Goal: Task Accomplishment & Management: Use online tool/utility

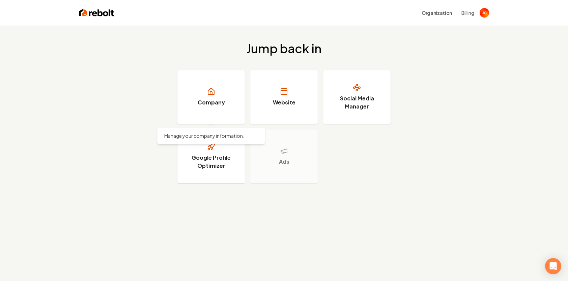
click at [232, 108] on link "Company" at bounding box center [210, 97] width 67 height 54
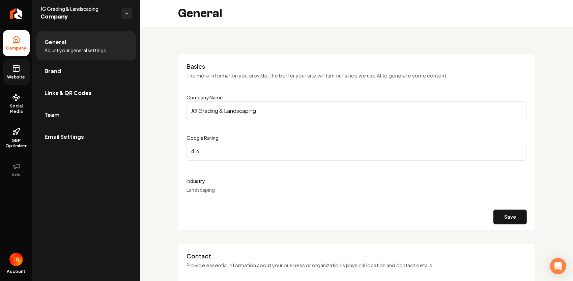
click at [15, 65] on rect at bounding box center [16, 68] width 6 height 6
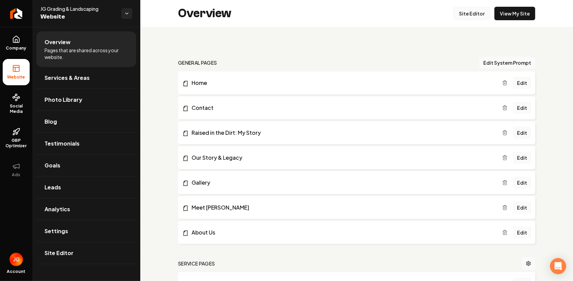
click at [469, 13] on link "Site Editor" at bounding box center [471, 13] width 37 height 13
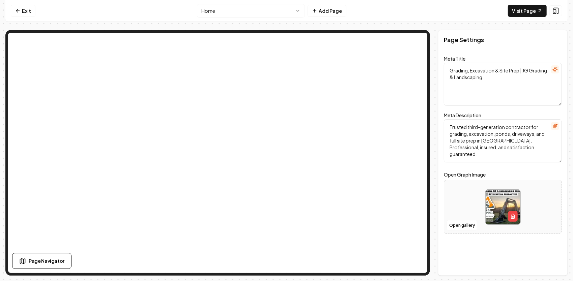
click at [298, 13] on html "Computer Required This feature is only available on a computer. Please switch t…" at bounding box center [286, 140] width 573 height 281
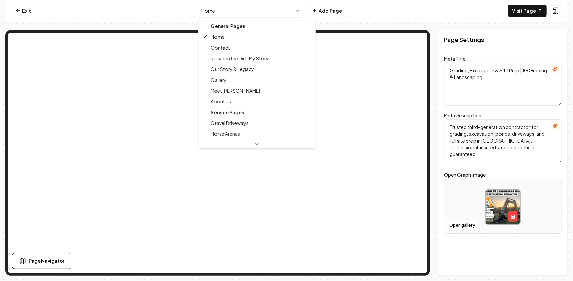
scroll to position [67, 0]
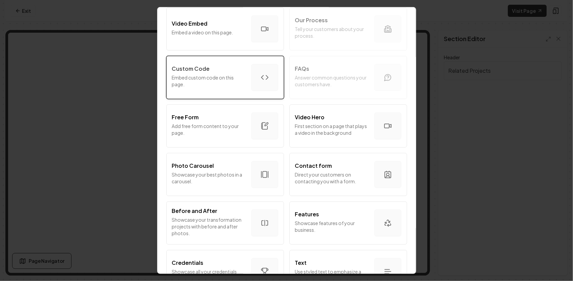
scroll to position [304, 0]
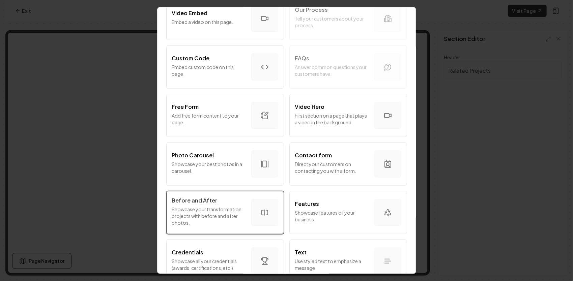
click at [220, 204] on div "Before and After" at bounding box center [209, 201] width 74 height 8
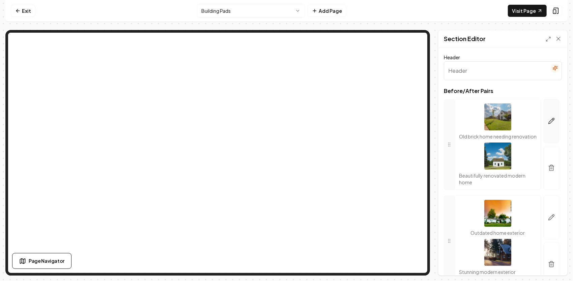
click at [544, 124] on button "button" at bounding box center [552, 121] width 16 height 44
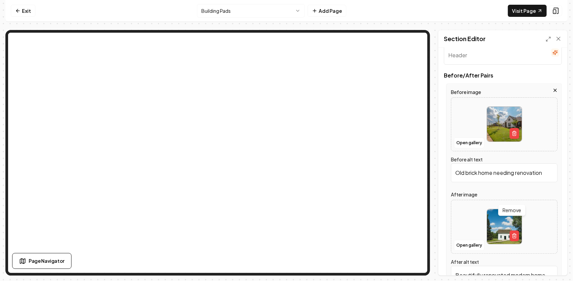
scroll to position [0, 0]
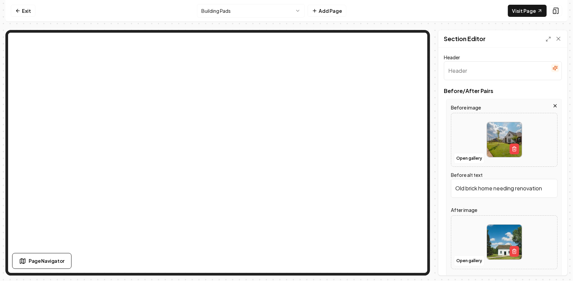
click at [258, 14] on html "Computer Required This feature is only available on a computer. Please switch t…" at bounding box center [286, 140] width 573 height 281
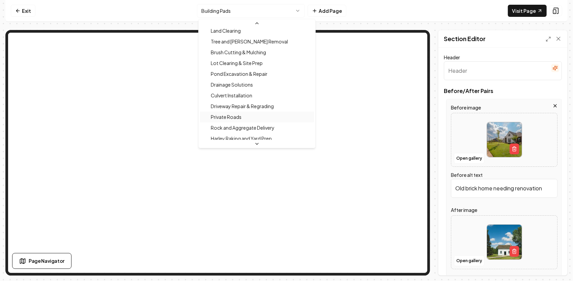
scroll to position [142, 0]
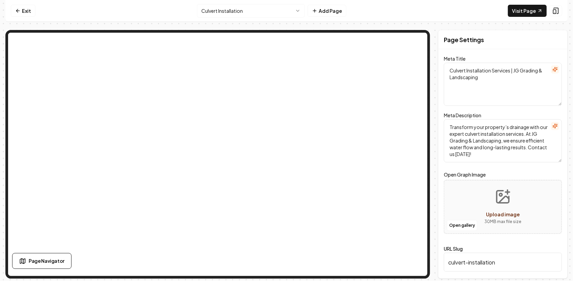
drag, startPoint x: 499, startPoint y: 81, endPoint x: 448, endPoint y: 72, distance: 51.1
click at [448, 72] on textarea "Culvert Installation Services | JG Grading & Landscaping" at bounding box center [503, 84] width 118 height 43
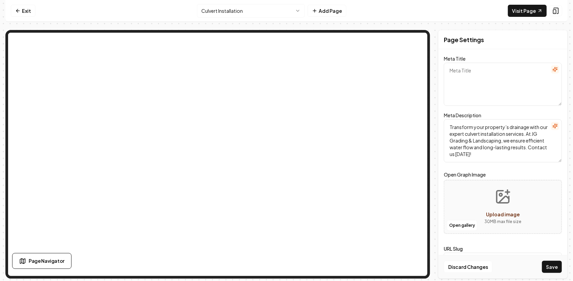
paste textarea "Culvert Installation | Drainage & Driveway Solutions | JG Grading"
type textarea "Culvert Installation | Drainage & Driveway Solutions | JG Grading"
drag, startPoint x: 483, startPoint y: 157, endPoint x: 446, endPoint y: 115, distance: 55.9
click at [445, 115] on div "Meta Description Transform your property’s drainage with our expert culvert ins…" at bounding box center [503, 136] width 118 height 51
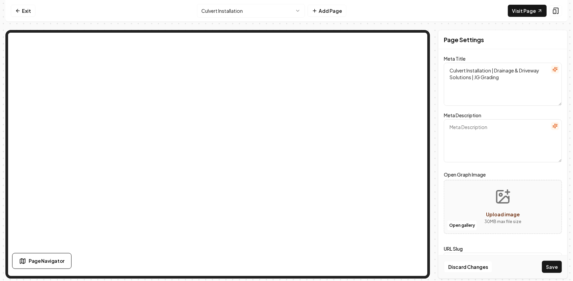
paste textarea "Professional culvert installation for driveways, ditches & property drainage. J…"
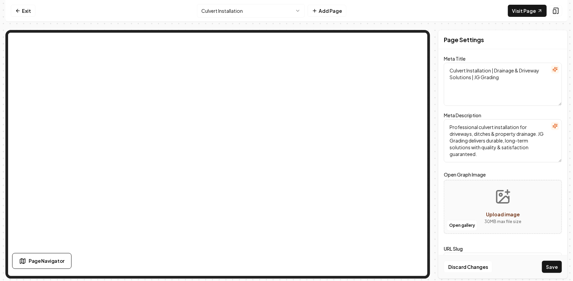
type textarea "Professional culvert installation for driveways, ditches & property drainage. J…"
click at [503, 202] on icon "Upload image" at bounding box center [503, 197] width 12 height 12
click at [469, 227] on button "Open gallery" at bounding box center [462, 225] width 30 height 11
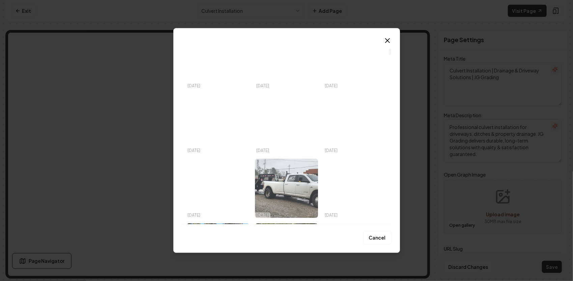
scroll to position [270, 0]
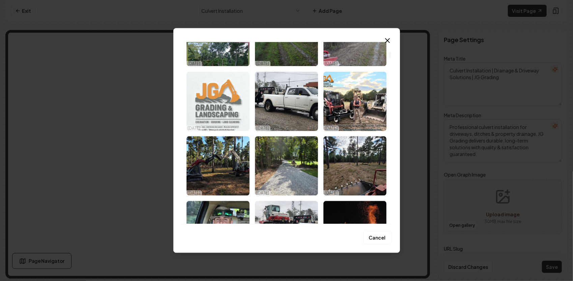
click at [214, 96] on img "Select image image_68e401f35c7cd75eb83f723e.jpeg" at bounding box center [218, 101] width 63 height 59
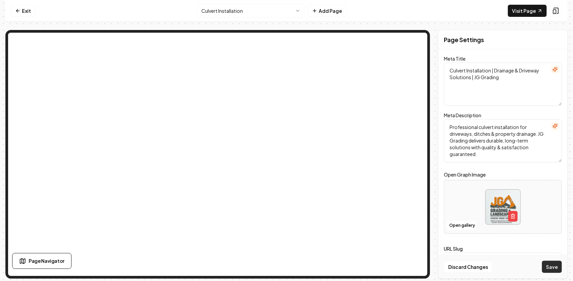
click at [559, 265] on button "Save" at bounding box center [552, 267] width 20 height 12
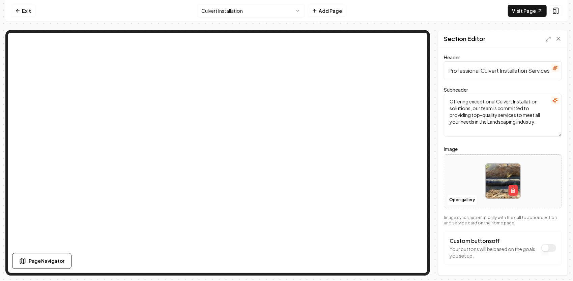
scroll to position [0, 6]
drag, startPoint x: 446, startPoint y: 71, endPoint x: 568, endPoint y: 69, distance: 122.1
click at [568, 69] on div "Computer Required This feature is only available on a computer. Please switch t…" at bounding box center [286, 140] width 573 height 281
paste input "Culvert Installation, Driveway Drainage & Ditch Solutions"
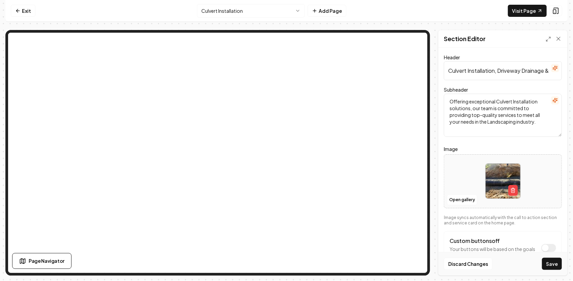
scroll to position [0, 45]
type input "Culvert Installation, Driveway Drainage & Ditch Solutions"
drag, startPoint x: 450, startPoint y: 101, endPoint x: 551, endPoint y: 140, distance: 108.3
click at [551, 140] on form "Header Culvert Installation, Driveway Drainage & Ditch Solutions Subheader Offe…" at bounding box center [503, 172] width 118 height 239
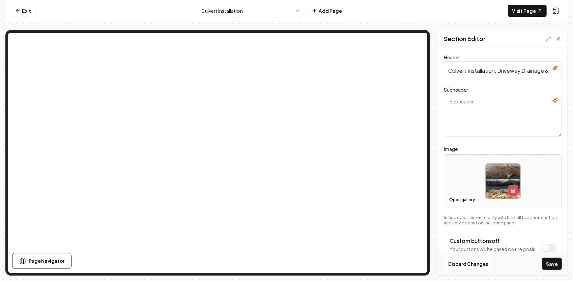
paste textarea "As a third-generation contractor, JG Grading & Landscaping installs durable cul…"
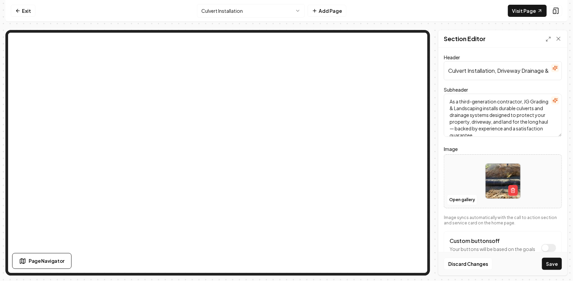
scroll to position [8, 0]
type textarea "As a third-generation contractor, JG Grading & Landscaping installs durable cul…"
click at [541, 246] on button "Custom buttons off" at bounding box center [548, 248] width 15 height 8
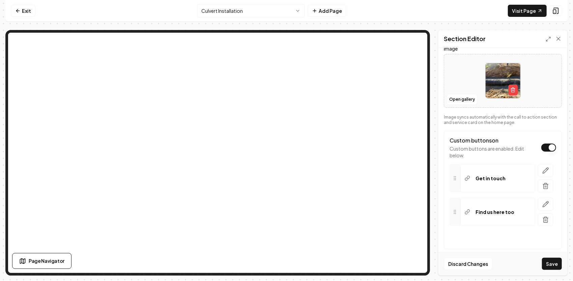
scroll to position [101, 0]
click at [543, 168] on icon "button" at bounding box center [546, 170] width 6 height 6
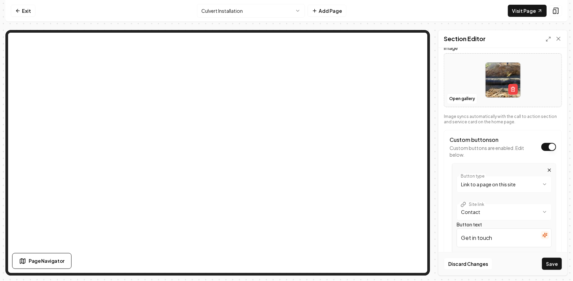
click at [489, 210] on html "**********" at bounding box center [286, 140] width 573 height 281
click at [485, 240] on html "**********" at bounding box center [286, 140] width 573 height 281
click at [499, 237] on input "Get in touch" at bounding box center [504, 238] width 95 height 19
type input "G"
type input "g"
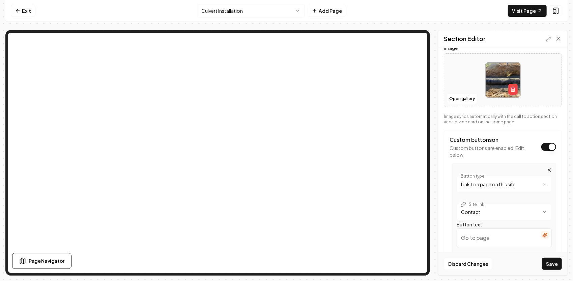
type input "f"
type input "Get"
drag, startPoint x: 479, startPoint y: 236, endPoint x: 447, endPoint y: 237, distance: 32.1
click at [447, 237] on div "**********" at bounding box center [503, 223] width 118 height 187
paste input "Get a Free Estimate"
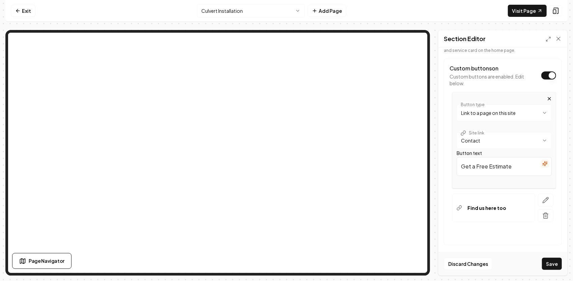
scroll to position [176, 0]
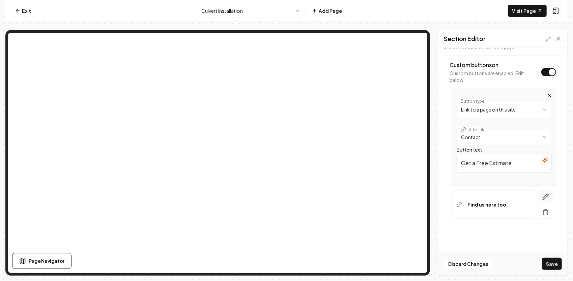
type input "Get a Free Estimate"
click at [543, 195] on icon "button" at bounding box center [546, 197] width 6 height 6
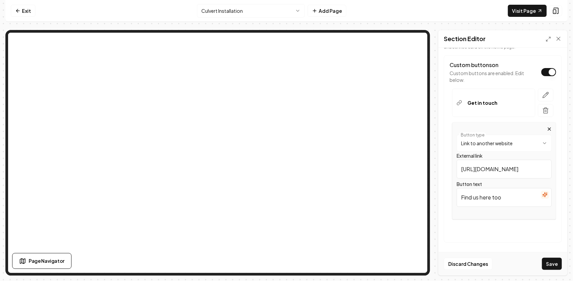
click at [521, 135] on html "**********" at bounding box center [286, 140] width 573 height 281
click at [507, 143] on html "**********" at bounding box center [286, 140] width 573 height 281
click at [501, 174] on input "/" at bounding box center [504, 169] width 95 height 19
drag, startPoint x: 505, startPoint y: 198, endPoint x: 448, endPoint y: 196, distance: 56.7
click at [448, 196] on div "**********" at bounding box center [503, 149] width 118 height 188
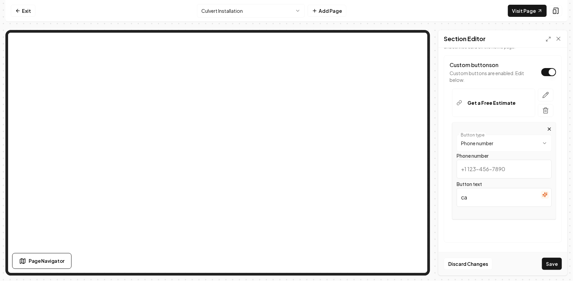
drag, startPoint x: 494, startPoint y: 200, endPoint x: 454, endPoint y: 187, distance: 41.8
click at [447, 186] on div "**********" at bounding box center [503, 149] width 118 height 188
click at [505, 200] on input "ca" at bounding box center [504, 197] width 95 height 19
type input "c"
type input "Call Us"
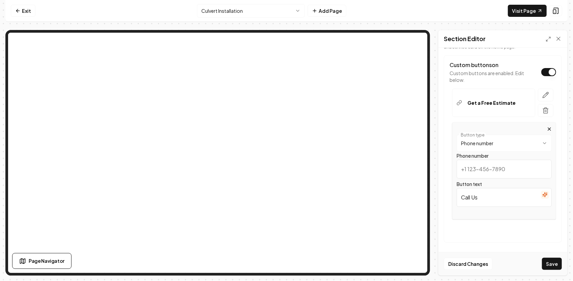
click at [497, 163] on input "Phone number" at bounding box center [504, 169] width 95 height 19
type input "[PHONE_NUMBER]"
click at [556, 264] on button "Save" at bounding box center [552, 264] width 20 height 12
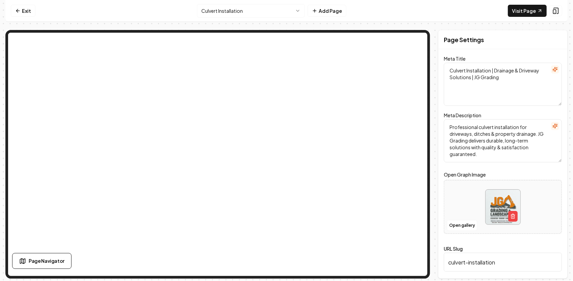
scroll to position [0, 0]
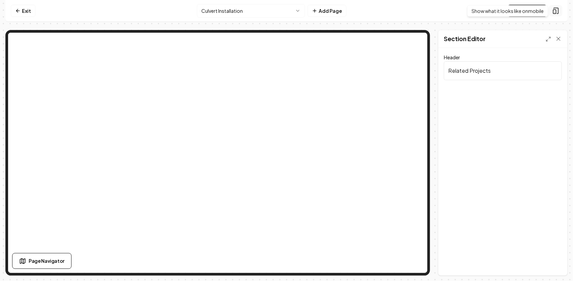
click at [558, 12] on icon at bounding box center [556, 11] width 4 height 6
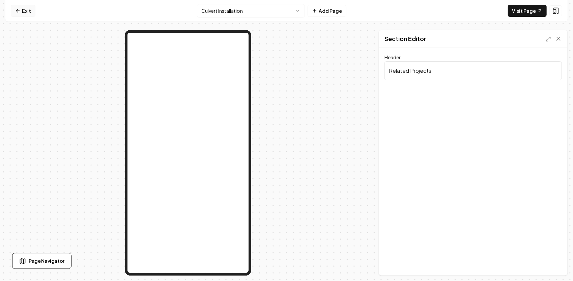
click at [23, 9] on link "Exit" at bounding box center [23, 11] width 25 height 12
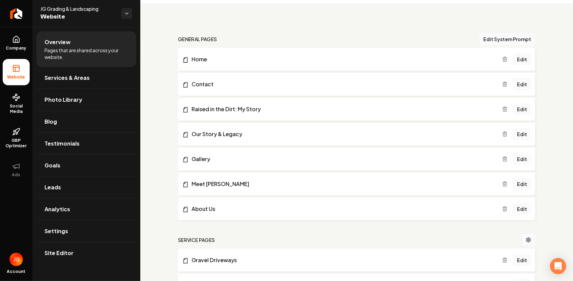
scroll to position [34, 0]
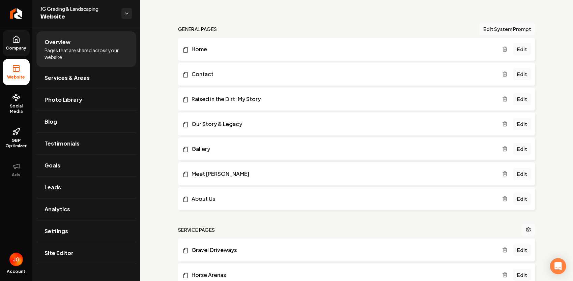
click at [19, 46] on span "Company" at bounding box center [16, 48] width 26 height 5
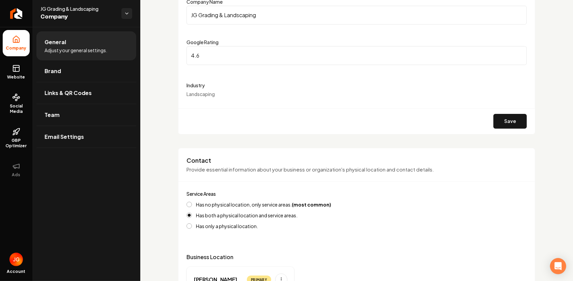
scroll to position [101, 0]
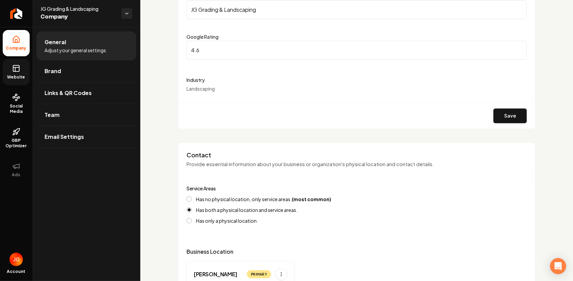
click at [22, 74] on link "Website" at bounding box center [16, 72] width 27 height 26
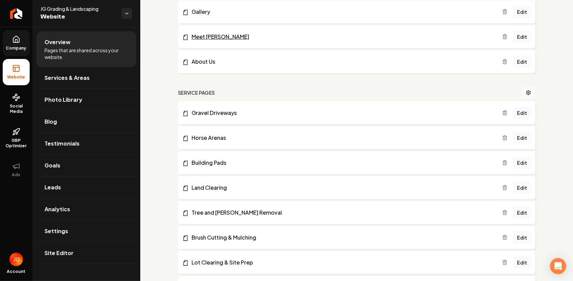
scroll to position [135, 0]
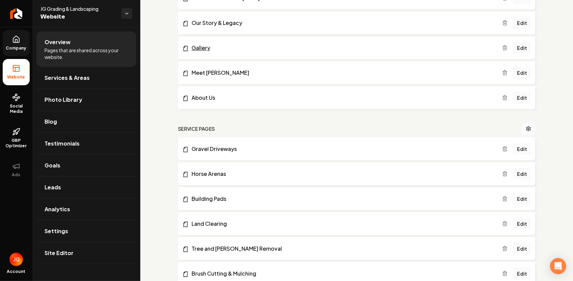
click at [202, 46] on link "Gallery" at bounding box center [342, 48] width 320 height 8
click at [59, 95] on link "Photo Library" at bounding box center [86, 100] width 100 height 22
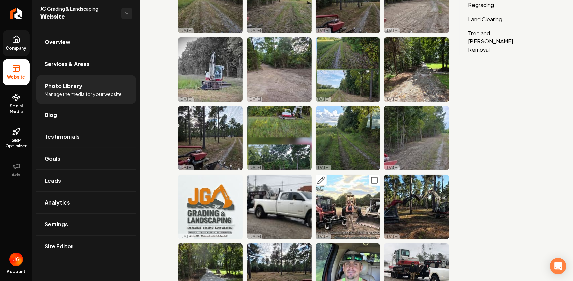
scroll to position [101, 0]
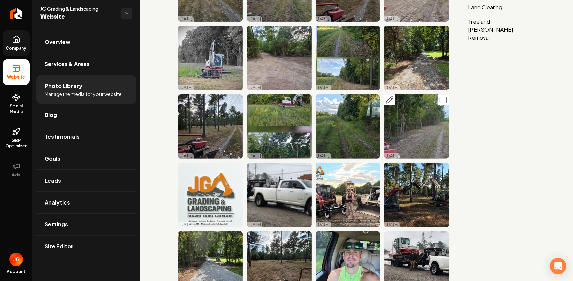
click at [440, 98] on icon "Main content area" at bounding box center [443, 100] width 8 height 8
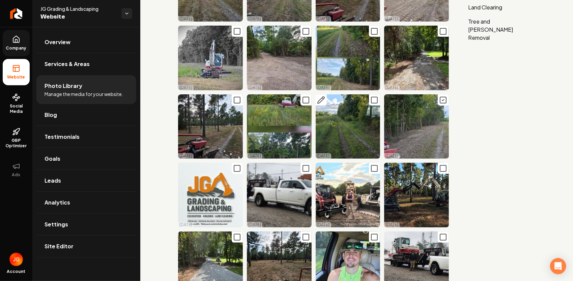
click at [374, 99] on rect "Main content area" at bounding box center [374, 100] width 6 height 6
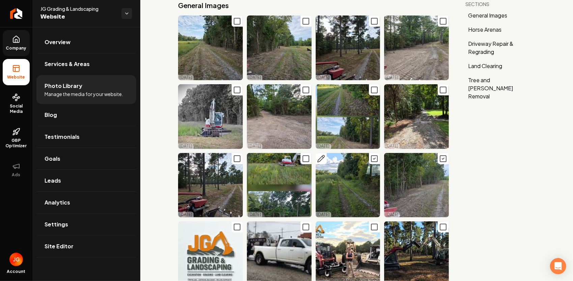
scroll to position [0, 0]
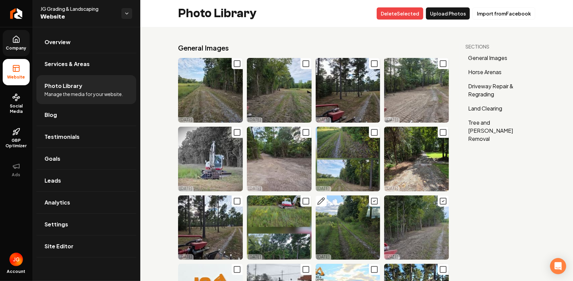
click at [441, 199] on rect "Main content area" at bounding box center [443, 201] width 6 height 6
click at [386, 198] on icon "Main content area" at bounding box center [389, 201] width 7 height 7
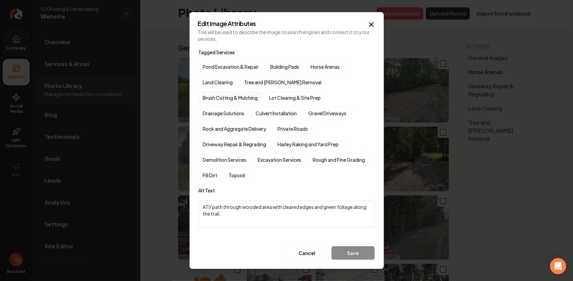
click at [262, 91] on label "Brush Cutting & Mulching" at bounding box center [231, 97] width 64 height 13
click at [211, 94] on button "Brush Cutting & Mulching" at bounding box center [207, 98] width 8 height 8
drag, startPoint x: 255, startPoint y: 209, endPoint x: 203, endPoint y: 196, distance: 53.2
click at [203, 201] on textarea "ATV path through wooded area with cleared edges and green foliage along the tra…" at bounding box center [287, 214] width 176 height 27
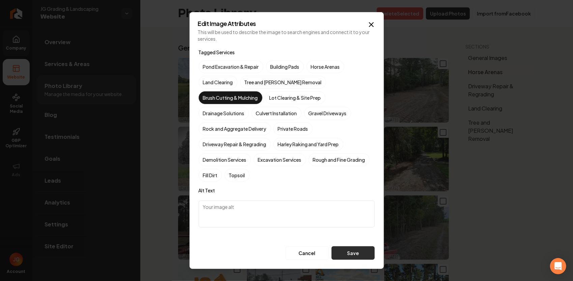
click at [346, 247] on button "Save" at bounding box center [353, 253] width 43 height 13
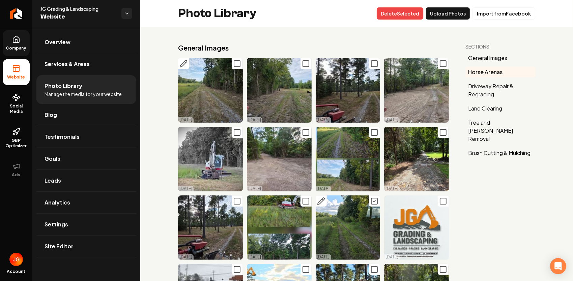
click at [235, 65] on icon "Main content area" at bounding box center [237, 64] width 8 height 8
click at [303, 62] on rect "Main content area" at bounding box center [306, 64] width 6 height 6
click at [372, 63] on icon "Main content area" at bounding box center [374, 64] width 8 height 8
click at [441, 64] on icon "Main content area" at bounding box center [443, 64] width 8 height 8
drag, startPoint x: 372, startPoint y: 133, endPoint x: 354, endPoint y: 136, distance: 18.1
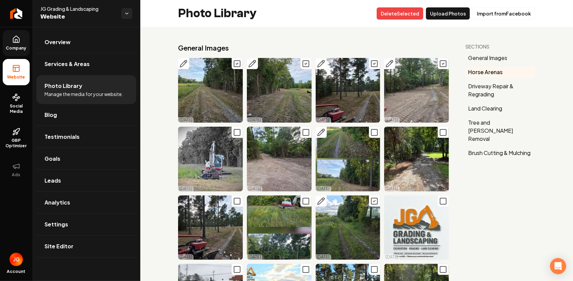
click at [372, 133] on icon "Main content area" at bounding box center [374, 133] width 8 height 8
drag, startPoint x: 305, startPoint y: 133, endPoint x: 296, endPoint y: 135, distance: 9.3
click at [304, 132] on icon "Main content area" at bounding box center [306, 133] width 8 height 8
click at [238, 133] on icon "Main content area" at bounding box center [237, 133] width 8 height 8
click at [302, 198] on icon "Main content area" at bounding box center [306, 201] width 8 height 8
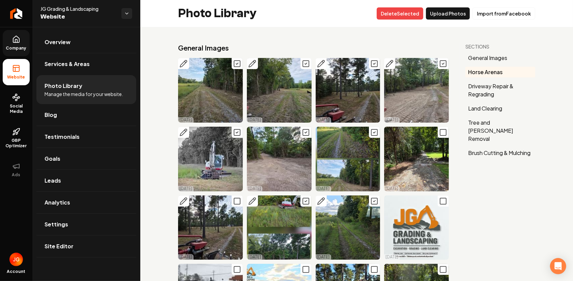
click at [235, 198] on icon "Main content area" at bounding box center [237, 201] width 8 height 8
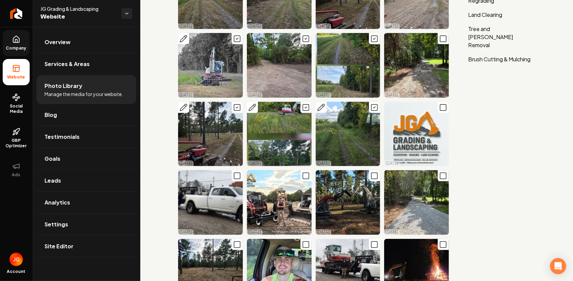
scroll to position [101, 0]
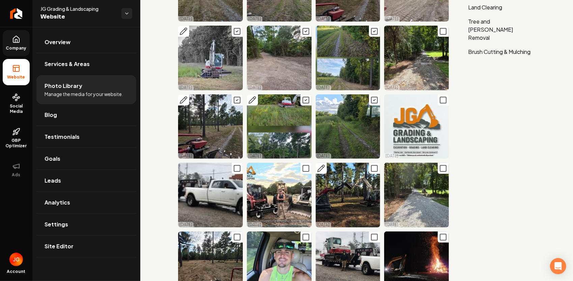
click at [372, 167] on icon "Main content area" at bounding box center [374, 169] width 8 height 8
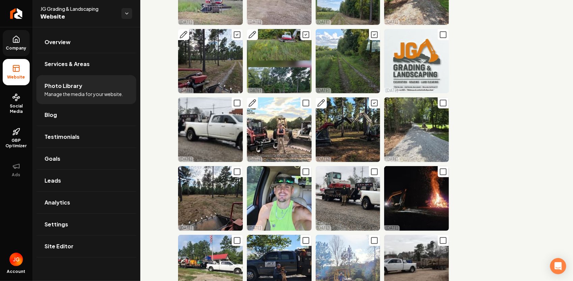
scroll to position [169, 0]
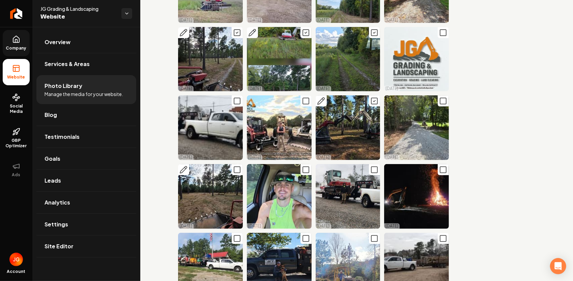
click at [237, 167] on icon "Main content area" at bounding box center [237, 170] width 8 height 8
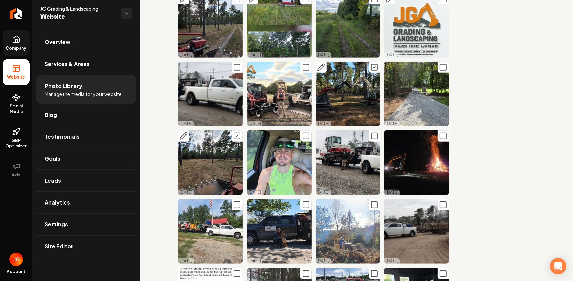
scroll to position [0, 0]
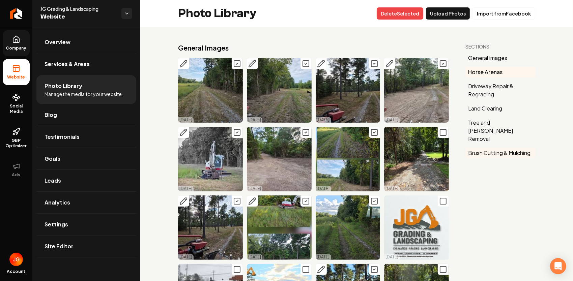
click at [492, 148] on button "Brush Cutting & Mulching" at bounding box center [501, 153] width 70 height 11
click at [183, 62] on icon "Main content area" at bounding box center [183, 63] width 7 height 7
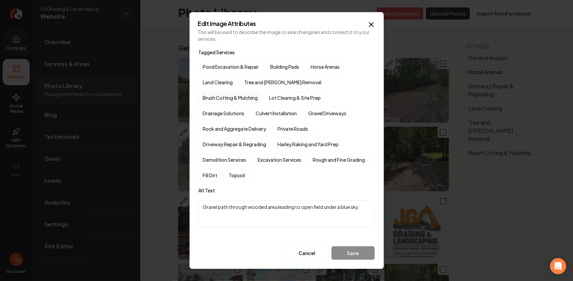
click at [262, 91] on label "Brush Cutting & Mulching" at bounding box center [231, 97] width 64 height 13
click at [211, 94] on button "Brush Cutting & Mulching" at bounding box center [207, 98] width 8 height 8
drag, startPoint x: 358, startPoint y: 200, endPoint x: 200, endPoint y: 218, distance: 159.5
click at [200, 218] on textarea "Gravel path through wooded area leading to open field under a blue sky." at bounding box center [287, 214] width 176 height 27
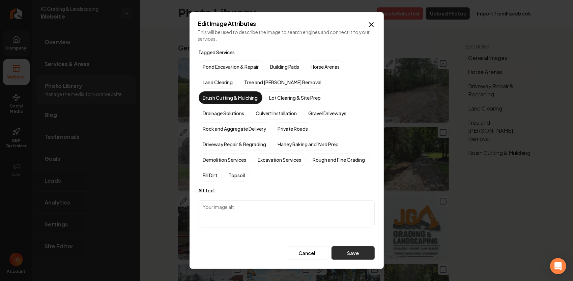
click at [353, 248] on button "Save" at bounding box center [353, 253] width 43 height 13
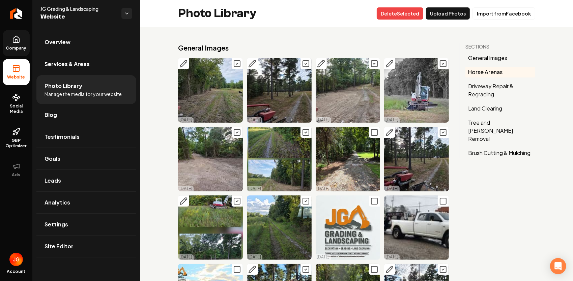
click at [181, 61] on icon "Main content area" at bounding box center [183, 64] width 8 height 8
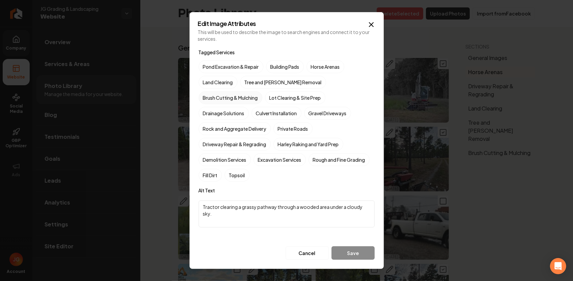
click at [262, 93] on label "Brush Cutting & Mulching" at bounding box center [231, 97] width 64 height 13
click at [211, 94] on button "Brush Cutting & Mulching" at bounding box center [207, 98] width 8 height 8
click at [355, 248] on button "Save" at bounding box center [353, 253] width 43 height 13
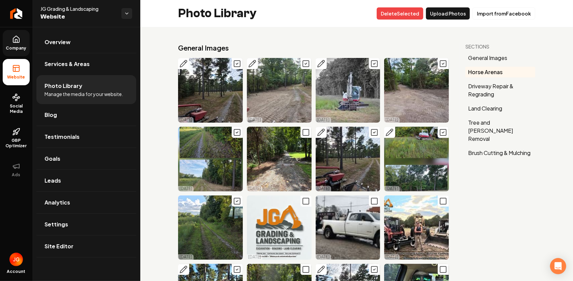
click at [186, 61] on icon "Main content area" at bounding box center [183, 64] width 8 height 8
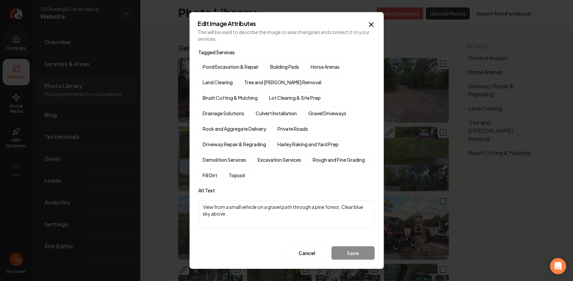
drag, startPoint x: 266, startPoint y: 213, endPoint x: 166, endPoint y: 198, distance: 101.7
click at [166, 200] on body "Company Website Social Media GBP Optimizer Ads Account JG Grading & Landscaping…" at bounding box center [286, 140] width 573 height 281
click at [262, 93] on label "Brush Cutting & Mulching" at bounding box center [231, 97] width 64 height 13
click at [211, 94] on button "Brush Cutting & Mulching" at bounding box center [207, 98] width 8 height 8
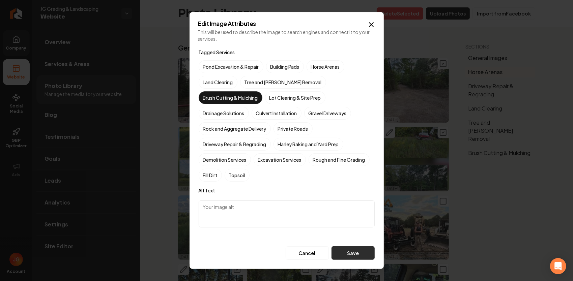
click at [354, 247] on button "Save" at bounding box center [353, 253] width 43 height 13
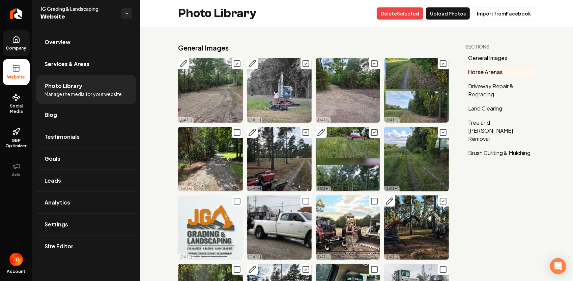
click at [185, 64] on icon "Main content area" at bounding box center [183, 64] width 8 height 8
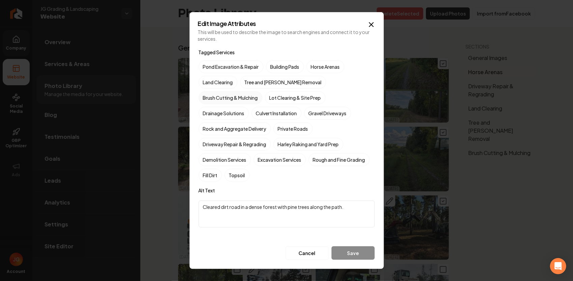
click at [262, 92] on label "Brush Cutting & Mulching" at bounding box center [231, 97] width 64 height 13
click at [211, 94] on button "Brush Cutting & Mulching" at bounding box center [207, 98] width 8 height 8
drag, startPoint x: 300, startPoint y: 200, endPoint x: 160, endPoint y: 205, distance: 140.1
click at [160, 205] on body "Company Website Social Media GBP Optimizer Ads Account JG Grading & Landscaping…" at bounding box center [286, 140] width 573 height 281
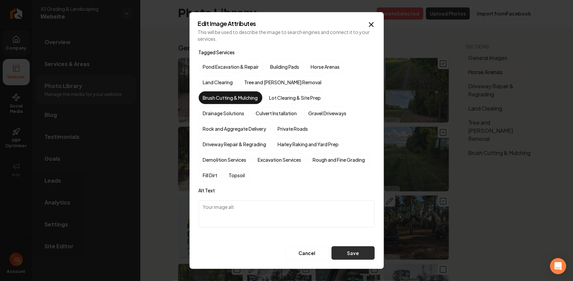
click at [357, 247] on button "Save" at bounding box center [353, 253] width 43 height 13
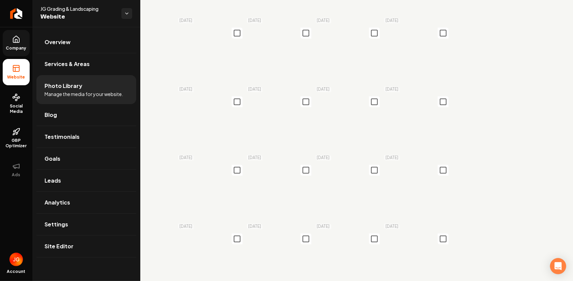
scroll to position [3047, 0]
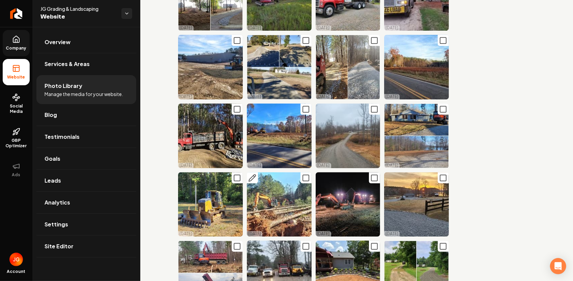
click at [302, 174] on icon "Main content area" at bounding box center [306, 178] width 8 height 8
click at [370, 174] on icon "Main content area" at bounding box center [374, 178] width 8 height 8
click at [304, 174] on icon "Main content area" at bounding box center [306, 178] width 8 height 8
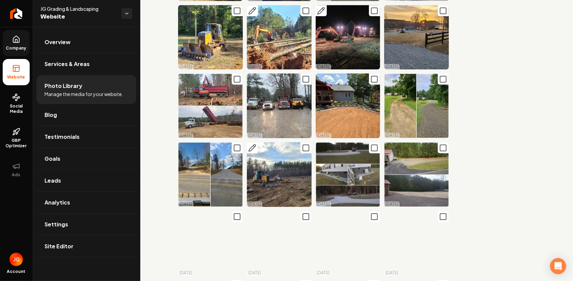
scroll to position [3216, 0]
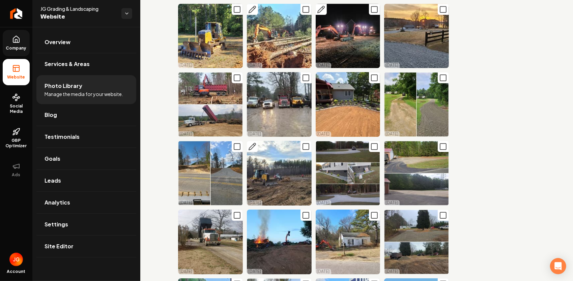
click at [249, 143] on icon "Main content area" at bounding box center [252, 147] width 8 height 8
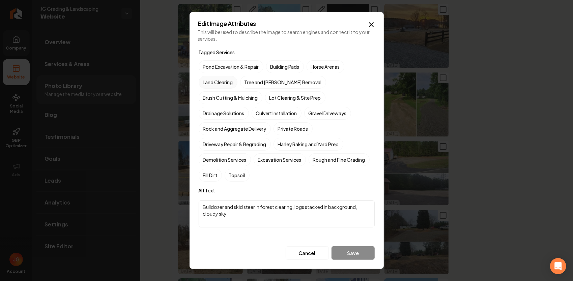
click at [222, 89] on label "Land Clearing" at bounding box center [218, 82] width 39 height 13
click at [211, 86] on button "Land Clearing" at bounding box center [207, 82] width 8 height 8
drag, startPoint x: 279, startPoint y: 213, endPoint x: 184, endPoint y: 202, distance: 95.3
click at [184, 202] on body "Company Website Social Media GBP Optimizer Ads Account JG Grading & Landscaping…" at bounding box center [286, 140] width 573 height 281
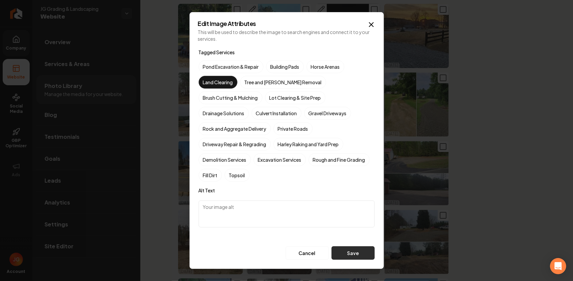
click at [346, 247] on button "Save" at bounding box center [353, 253] width 43 height 13
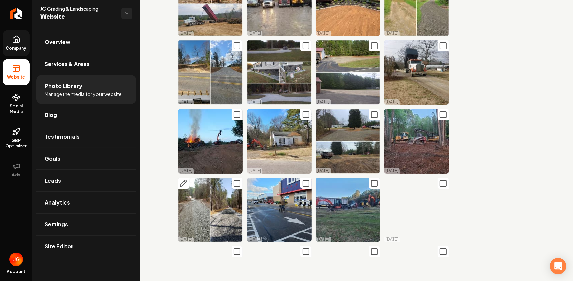
scroll to position [3317, 0]
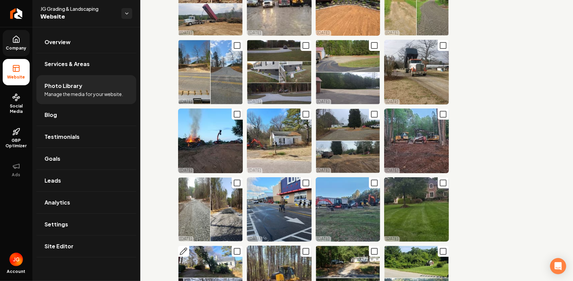
click at [234, 248] on icon "Main content area" at bounding box center [237, 252] width 8 height 8
click at [237, 251] on icon "Main content area" at bounding box center [237, 251] width 2 height 1
click at [179, 248] on icon "Main content area" at bounding box center [183, 252] width 8 height 8
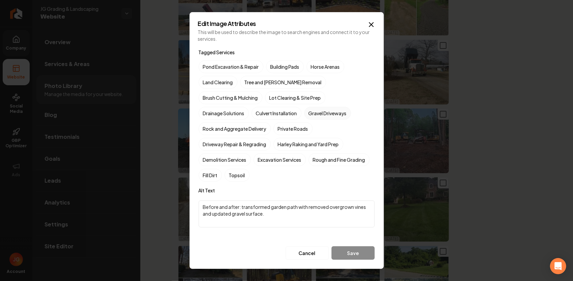
click at [304, 120] on label "Gravel Driveways" at bounding box center [327, 113] width 47 height 13
click at [308, 117] on button "Gravel Driveways" at bounding box center [312, 113] width 8 height 8
click at [356, 249] on button "Save" at bounding box center [353, 253] width 43 height 13
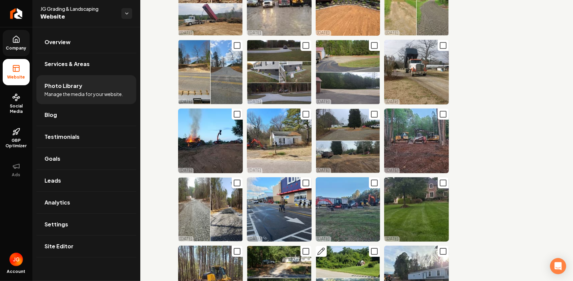
click at [318, 248] on icon "Main content area" at bounding box center [321, 251] width 7 height 7
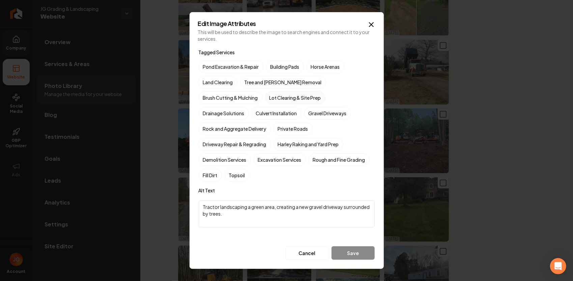
drag, startPoint x: 230, startPoint y: 106, endPoint x: 234, endPoint y: 106, distance: 4.4
click at [265, 104] on label "Lot Clearing & Site Prep" at bounding box center [295, 97] width 60 height 13
click at [269, 102] on button "Lot Clearing & Site Prep" at bounding box center [273, 98] width 8 height 8
drag, startPoint x: 272, startPoint y: 210, endPoint x: 180, endPoint y: 195, distance: 93.3
click at [180, 195] on body "Company Website Social Media GBP Optimizer Ads Account JG Grading & Landscaping…" at bounding box center [286, 140] width 573 height 281
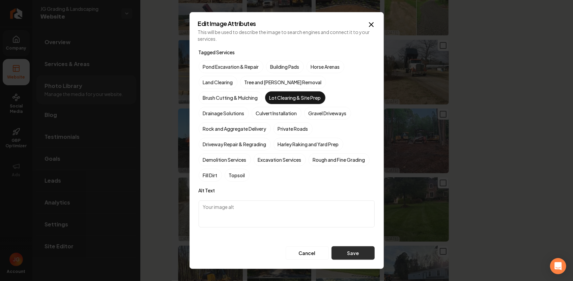
click at [363, 247] on button "Save" at bounding box center [353, 253] width 43 height 13
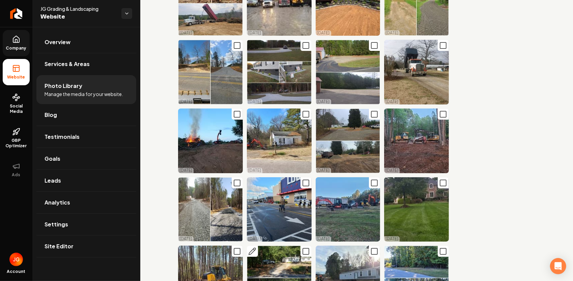
click at [254, 248] on icon "Main content area" at bounding box center [252, 252] width 8 height 8
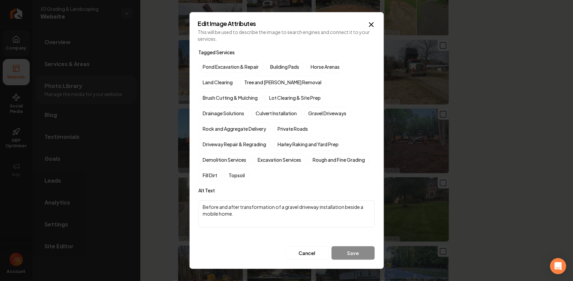
drag, startPoint x: 287, startPoint y: 205, endPoint x: 346, endPoint y: 198, distance: 59.1
click at [344, 201] on textarea "Before and after transformation of a gravel driveway installation beside a mobi…" at bounding box center [287, 214] width 176 height 27
type textarea "Before and after transformation of a gravel driveway installation"
click at [245, 138] on label "Driveway Repair & Regrading" at bounding box center [235, 144] width 72 height 13
click at [211, 140] on button "Driveway Repair & Regrading" at bounding box center [207, 144] width 8 height 8
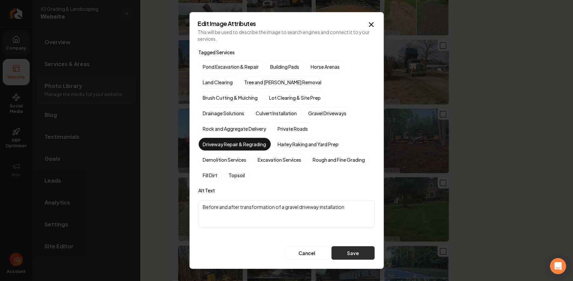
click at [361, 247] on button "Save" at bounding box center [353, 253] width 43 height 13
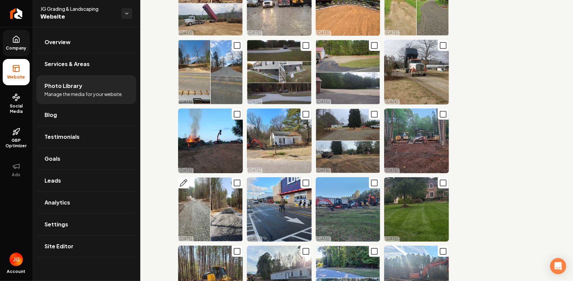
click at [184, 179] on icon "Main content area" at bounding box center [183, 183] width 8 height 8
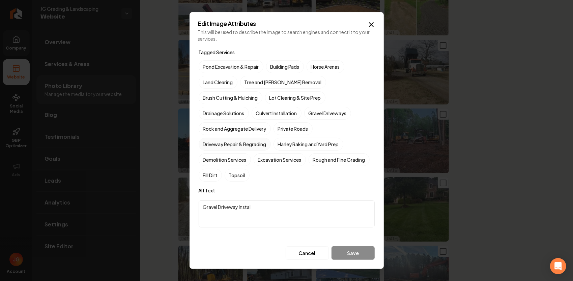
click at [248, 138] on label "Driveway Repair & Regrading" at bounding box center [235, 144] width 72 height 13
click at [211, 140] on button "Driveway Repair & Regrading" at bounding box center [207, 144] width 8 height 8
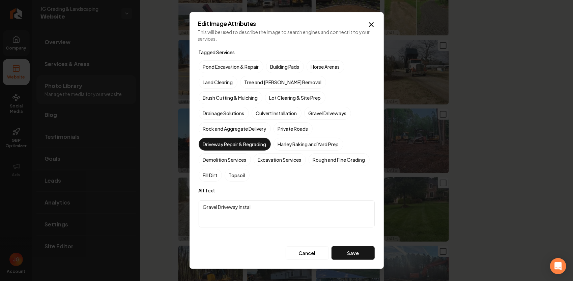
click at [354, 247] on button "Save" at bounding box center [353, 253] width 43 height 13
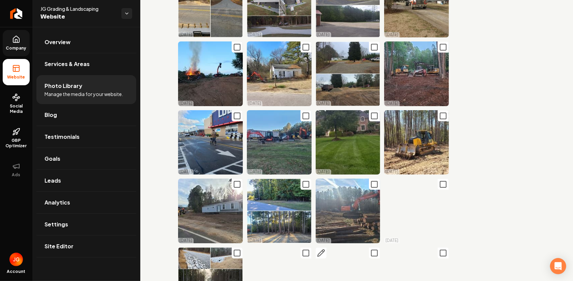
scroll to position [3385, 0]
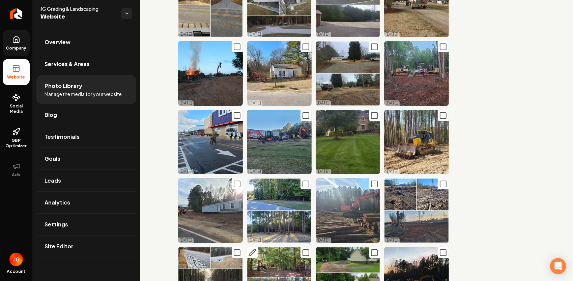
click at [302, 249] on icon "Main content area" at bounding box center [306, 253] width 8 height 8
click at [303, 249] on icon "Main content area" at bounding box center [306, 253] width 8 height 8
click at [185, 250] on icon "Main content area" at bounding box center [183, 253] width 7 height 7
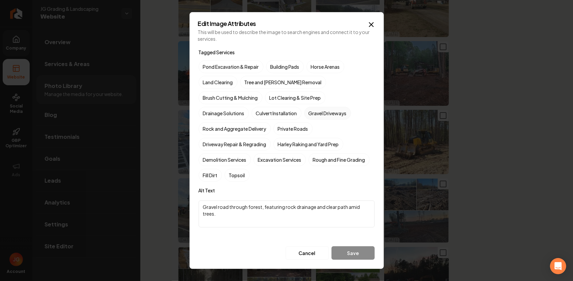
click at [304, 120] on label "Gravel Driveways" at bounding box center [327, 113] width 47 height 13
click at [308, 117] on button "Gravel Driveways" at bounding box center [312, 113] width 8 height 8
drag, startPoint x: 287, startPoint y: 209, endPoint x: 196, endPoint y: 197, distance: 91.6
click at [197, 197] on div "Edit Image Attributes This will be used to describe the image to search engines…" at bounding box center [287, 140] width 194 height 257
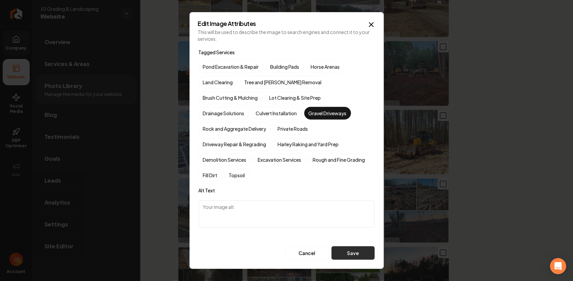
click at [346, 247] on button "Save" at bounding box center [353, 253] width 43 height 13
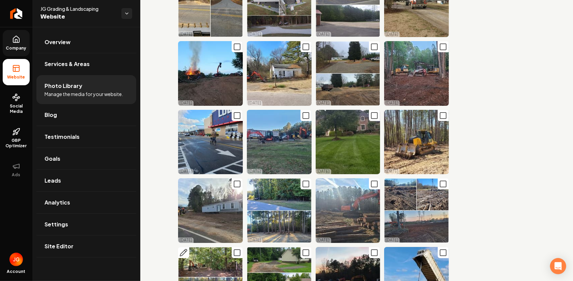
click at [188, 247] on button "Main content area" at bounding box center [183, 252] width 11 height 11
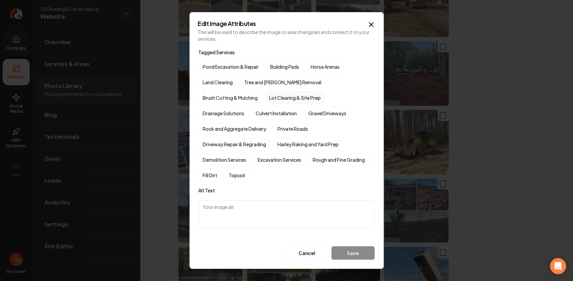
click at [265, 104] on label "Lot Clearing & Site Prep" at bounding box center [295, 97] width 60 height 13
click at [269, 102] on button "Lot Clearing & Site Prep" at bounding box center [273, 98] width 8 height 8
click at [304, 120] on label "Gravel Driveways" at bounding box center [327, 113] width 47 height 13
click at [308, 117] on button "Gravel Driveways" at bounding box center [312, 113] width 8 height 8
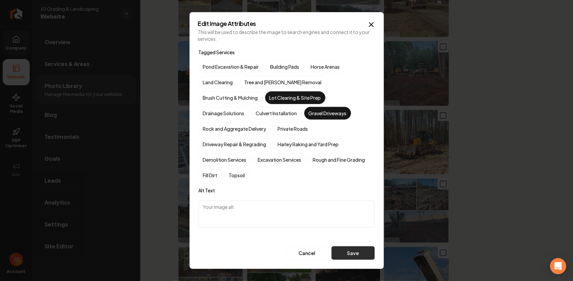
click at [362, 247] on button "Save" at bounding box center [353, 253] width 43 height 13
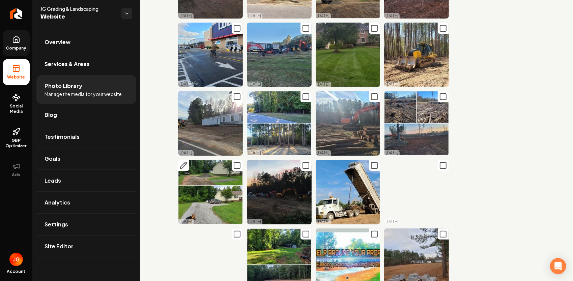
scroll to position [3486, 0]
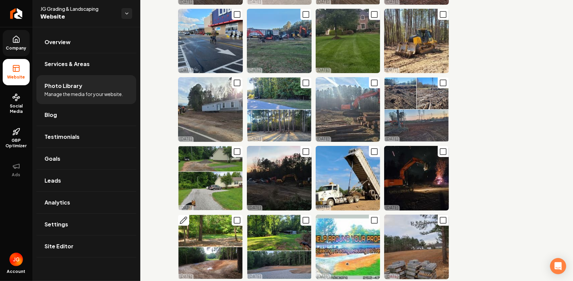
click at [236, 217] on icon "Main content area" at bounding box center [237, 221] width 8 height 8
click at [237, 217] on icon "Main content area" at bounding box center [237, 221] width 8 height 8
click at [185, 217] on icon "Main content area" at bounding box center [183, 221] width 8 height 8
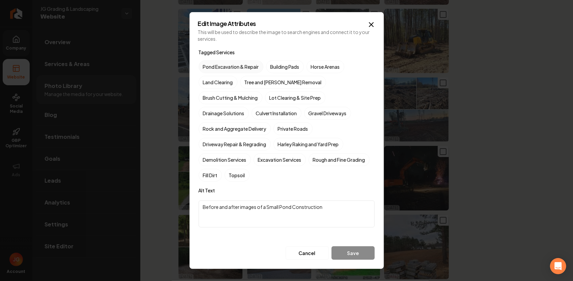
click at [239, 73] on label "Pond Excavation & Repair" at bounding box center [231, 66] width 65 height 13
click at [211, 71] on button "Pond Excavation & Repair" at bounding box center [207, 67] width 8 height 8
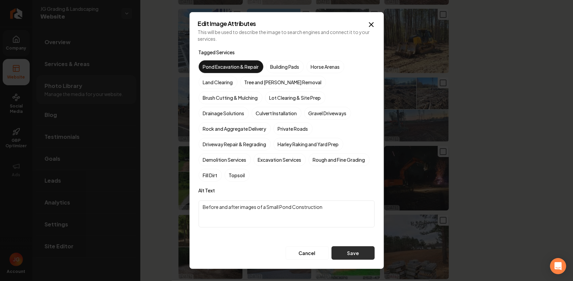
click at [362, 247] on button "Save" at bounding box center [353, 253] width 43 height 13
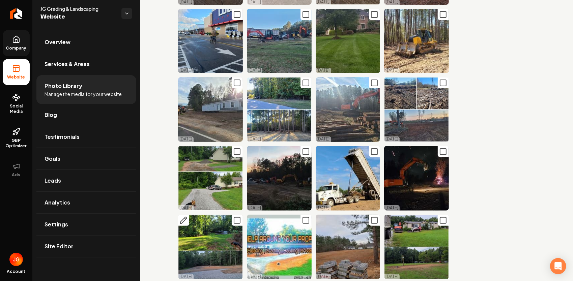
click at [187, 217] on icon "Main content area" at bounding box center [183, 220] width 7 height 7
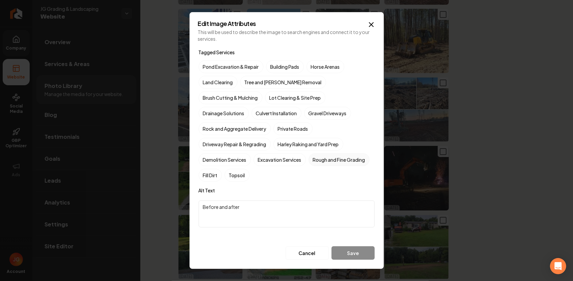
click at [328, 153] on label "Rough and Fine Grading" at bounding box center [339, 159] width 61 height 13
click at [321, 156] on button "Rough and Fine Grading" at bounding box center [317, 160] width 8 height 8
click at [304, 120] on label "Gravel Driveways" at bounding box center [327, 113] width 47 height 13
click at [308, 117] on button "Gravel Driveways" at bounding box center [312, 113] width 8 height 8
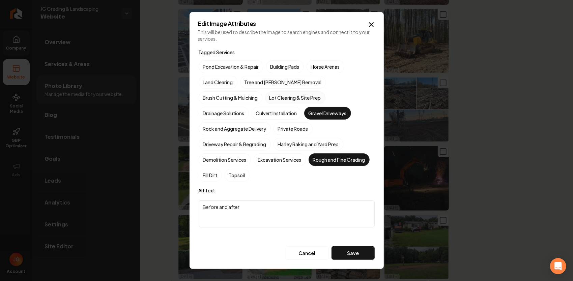
click at [265, 104] on label "Lot Clearing & Site Prep" at bounding box center [295, 97] width 60 height 13
click at [269, 102] on button "Lot Clearing & Site Prep" at bounding box center [273, 98] width 8 height 8
click at [361, 248] on button "Save" at bounding box center [353, 253] width 43 height 13
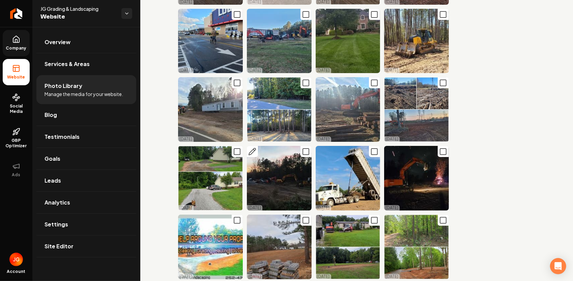
click at [302, 148] on icon "Main content area" at bounding box center [306, 152] width 8 height 8
click at [236, 217] on icon "Main content area" at bounding box center [237, 221] width 8 height 8
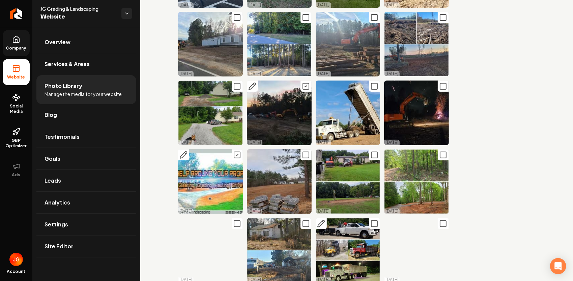
scroll to position [3553, 0]
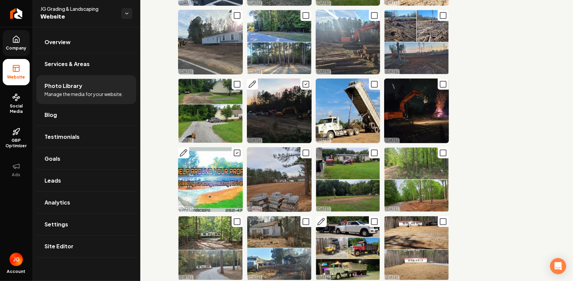
click at [370, 218] on icon "Main content area" at bounding box center [374, 222] width 8 height 8
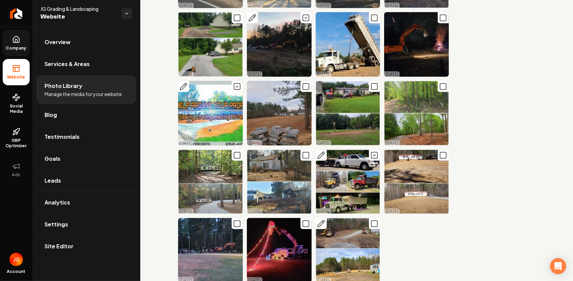
scroll to position [3621, 0]
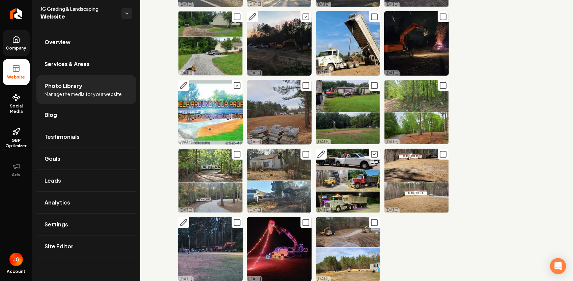
click at [235, 219] on icon "Main content area" at bounding box center [237, 223] width 8 height 8
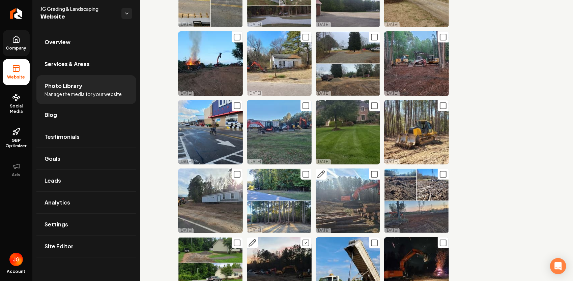
scroll to position [3385, 0]
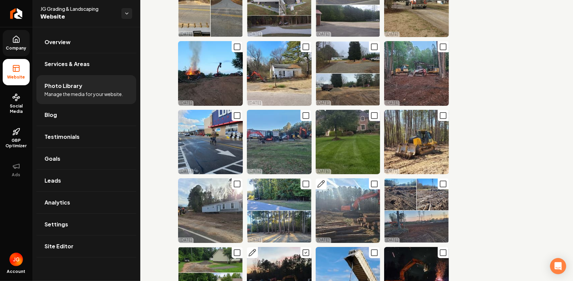
click at [370, 180] on icon "Main content area" at bounding box center [374, 184] width 8 height 8
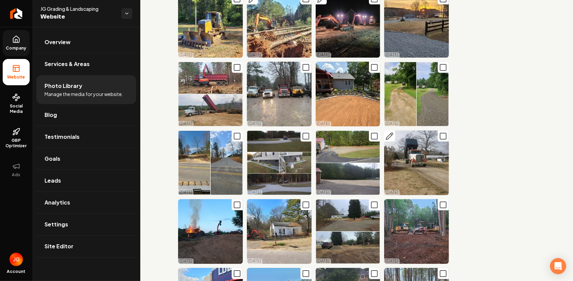
scroll to position [3216, 0]
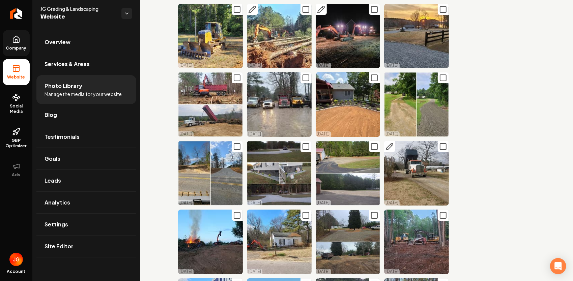
click at [439, 143] on icon "Main content area" at bounding box center [443, 147] width 8 height 8
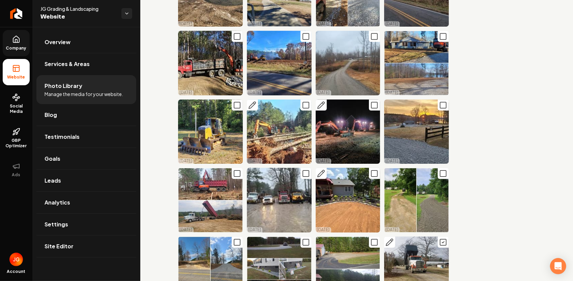
scroll to position [3115, 0]
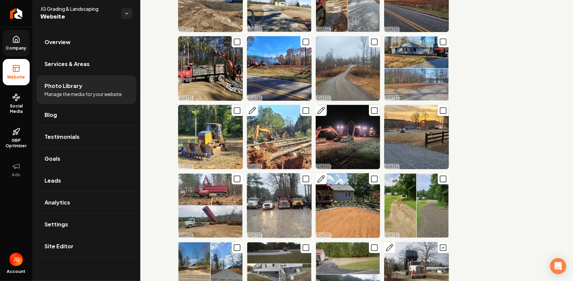
click at [371, 175] on icon "Main content area" at bounding box center [374, 179] width 8 height 8
click at [235, 175] on icon "Main content area" at bounding box center [237, 179] width 8 height 8
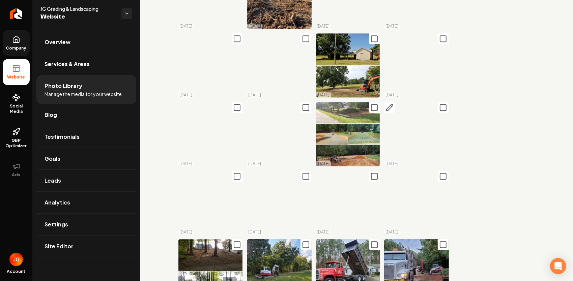
scroll to position [2710, 0]
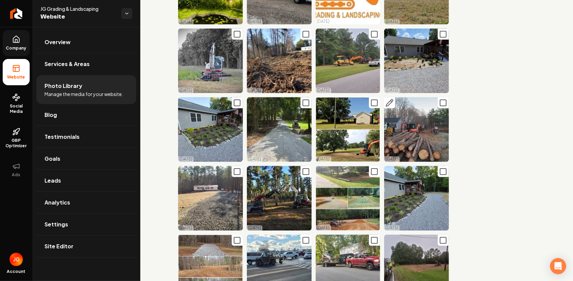
click at [439, 99] on icon "Main content area" at bounding box center [443, 103] width 8 height 8
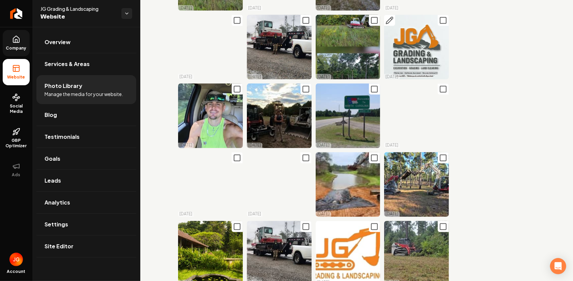
scroll to position [2373, 0]
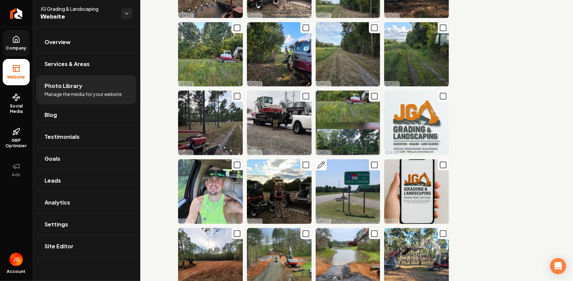
click at [370, 161] on icon "Main content area" at bounding box center [374, 165] width 8 height 8
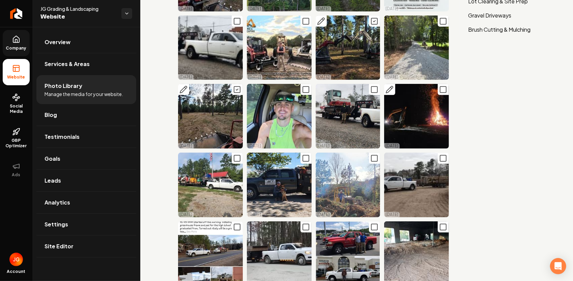
scroll to position [0, 0]
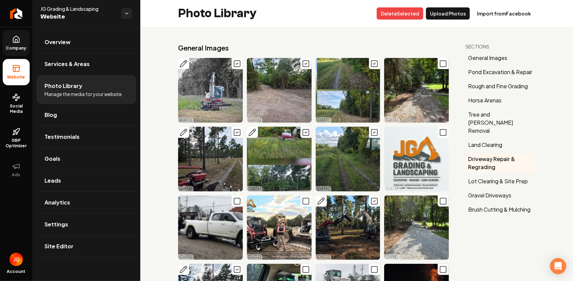
drag, startPoint x: 412, startPoint y: 13, endPoint x: 325, endPoint y: 32, distance: 89.1
click at [412, 13] on button "Delet e Selected" at bounding box center [400, 13] width 47 height 12
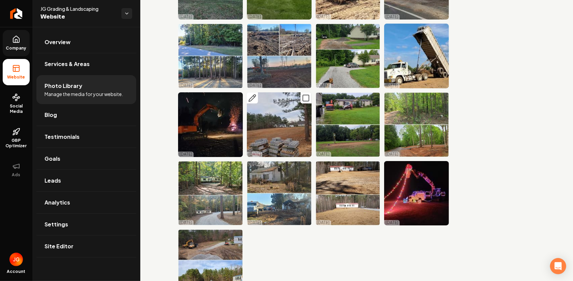
scroll to position [3306, 0]
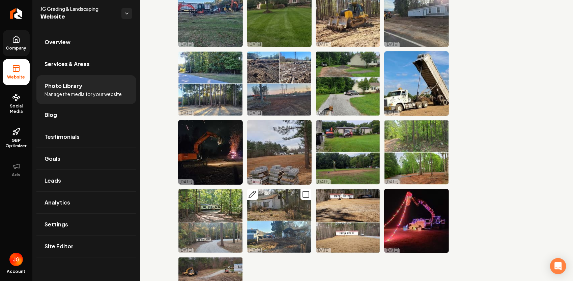
click at [255, 189] on button "Main content area" at bounding box center [252, 194] width 11 height 11
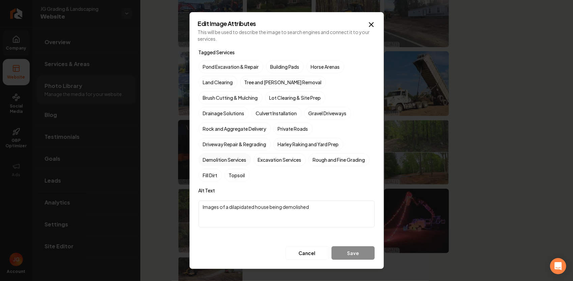
click at [231, 153] on label "Demolition Services" at bounding box center [225, 159] width 52 height 13
click at [211, 156] on button "Demolition Services" at bounding box center [207, 160] width 8 height 8
click at [358, 247] on button "Save" at bounding box center [353, 253] width 43 height 13
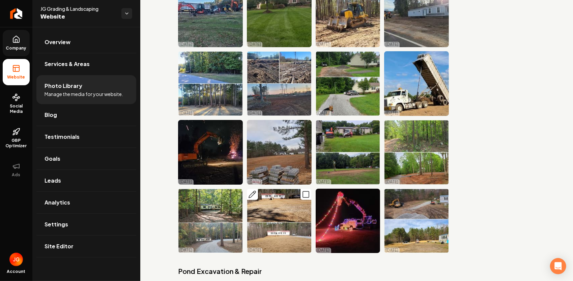
click at [254, 191] on icon "Main content area" at bounding box center [252, 195] width 8 height 8
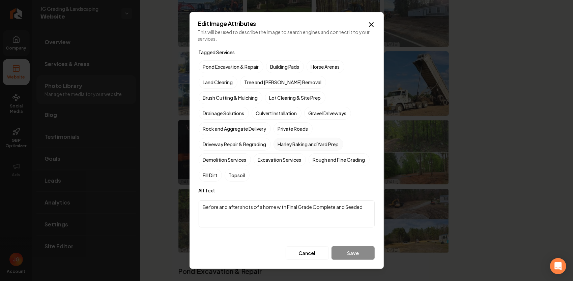
click at [302, 138] on label "Harley Raking and Yard Prep" at bounding box center [309, 144] width 70 height 13
click at [286, 140] on button "Harley Raking and Yard Prep" at bounding box center [282, 144] width 8 height 8
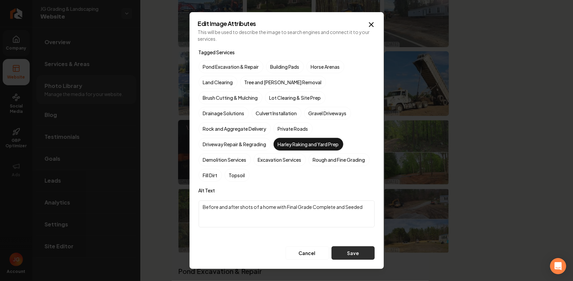
click at [354, 247] on button "Save" at bounding box center [353, 253] width 43 height 13
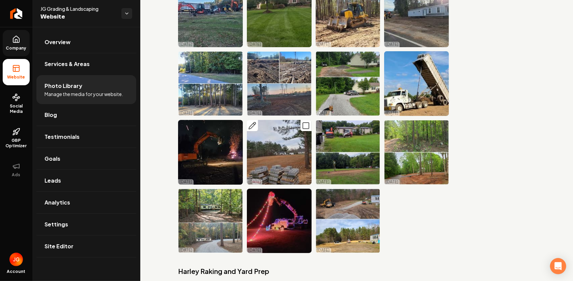
click at [254, 122] on icon "Main content area" at bounding box center [252, 126] width 8 height 8
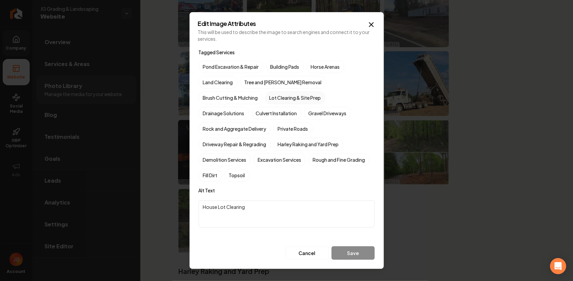
click at [265, 104] on label "Lot Clearing & Site Prep" at bounding box center [295, 97] width 60 height 13
click at [269, 102] on button "Lot Clearing & Site Prep" at bounding box center [273, 98] width 8 height 8
click at [222, 87] on label "Land Clearing" at bounding box center [218, 82] width 39 height 13
click at [211, 86] on button "Land Clearing" at bounding box center [207, 82] width 8 height 8
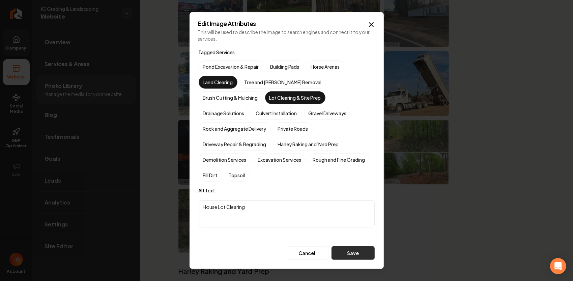
click at [347, 247] on button "Save" at bounding box center [353, 253] width 43 height 13
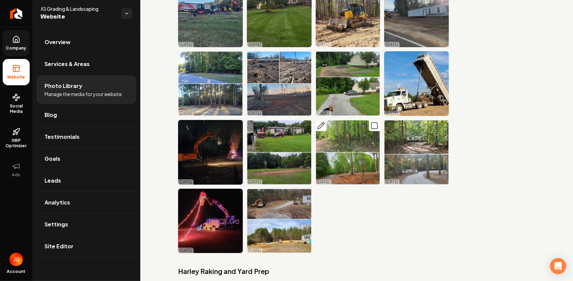
click at [370, 122] on icon "Main content area" at bounding box center [374, 126] width 8 height 8
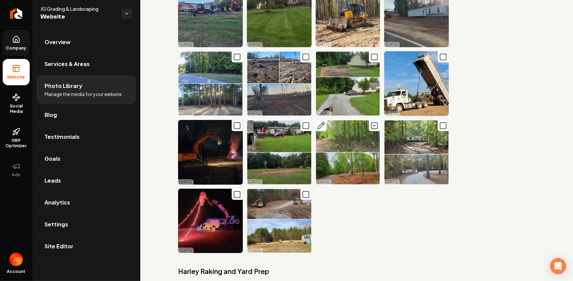
click at [320, 122] on icon "Main content area" at bounding box center [321, 126] width 8 height 8
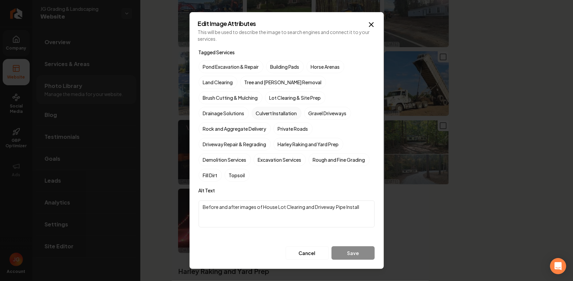
click at [302, 107] on label "Culvert Installation" at bounding box center [277, 113] width 50 height 13
click at [264, 109] on button "Culvert Installation" at bounding box center [260, 113] width 8 height 8
click at [325, 153] on label "Rough and Fine Grading" at bounding box center [339, 159] width 61 height 13
click at [321, 156] on button "Rough and Fine Grading" at bounding box center [317, 160] width 8 height 8
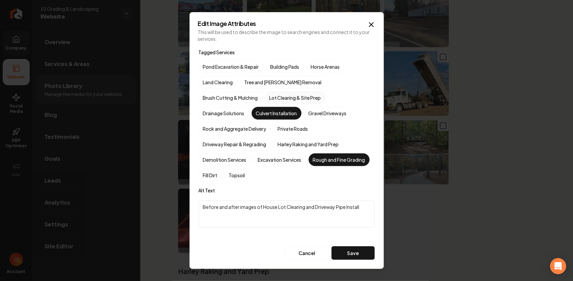
click at [265, 104] on label "Lot Clearing & Site Prep" at bounding box center [295, 97] width 60 height 13
click at [269, 102] on button "Lot Clearing & Site Prep" at bounding box center [273, 98] width 8 height 8
click at [357, 247] on button "Save" at bounding box center [353, 253] width 43 height 13
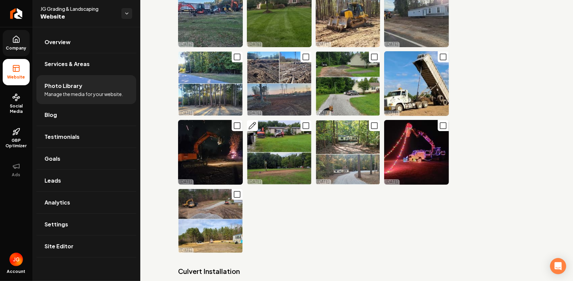
click at [252, 122] on icon "Main content area" at bounding box center [252, 126] width 8 height 8
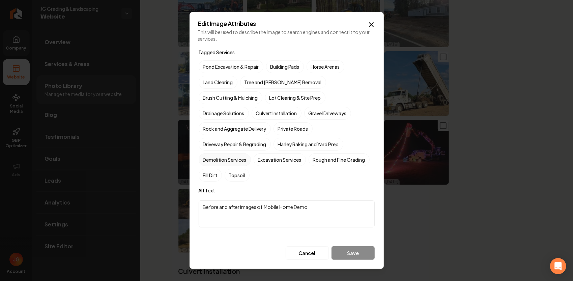
click at [239, 153] on label "Demolition Services" at bounding box center [225, 159] width 52 height 13
click at [211, 156] on button "Demolition Services" at bounding box center [207, 160] width 8 height 8
click at [362, 247] on button "Save" at bounding box center [353, 253] width 43 height 13
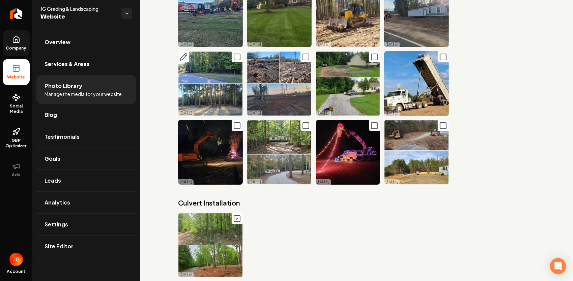
scroll to position [3272, 0]
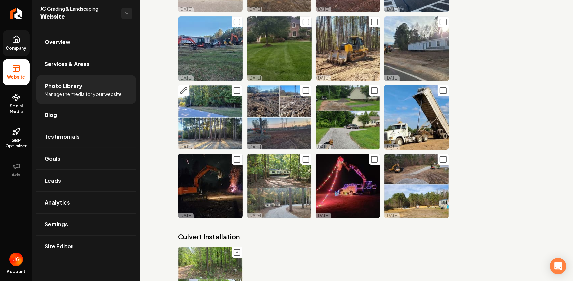
click at [184, 87] on icon "Main content area" at bounding box center [183, 90] width 7 height 7
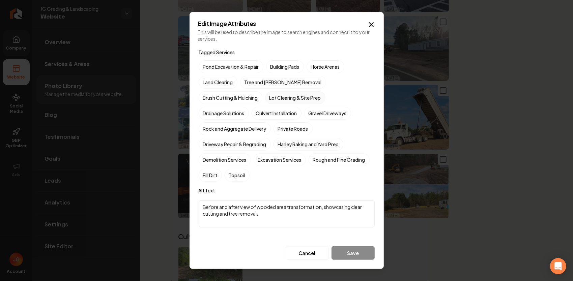
click at [265, 104] on label "Lot Clearing & Site Prep" at bounding box center [295, 97] width 60 height 13
click at [269, 102] on button "Lot Clearing & Site Prep" at bounding box center [273, 98] width 8 height 8
click at [337, 153] on label "Rough and Fine Grading" at bounding box center [339, 159] width 61 height 13
click at [321, 156] on button "Rough and Fine Grading" at bounding box center [317, 160] width 8 height 8
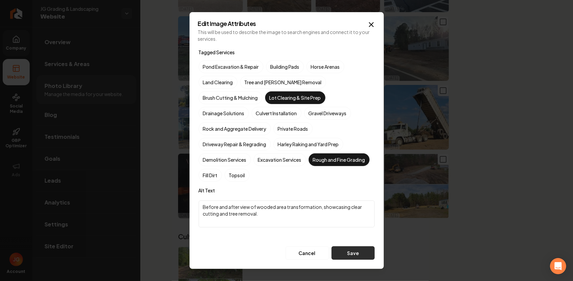
click at [355, 247] on button "Save" at bounding box center [353, 253] width 43 height 13
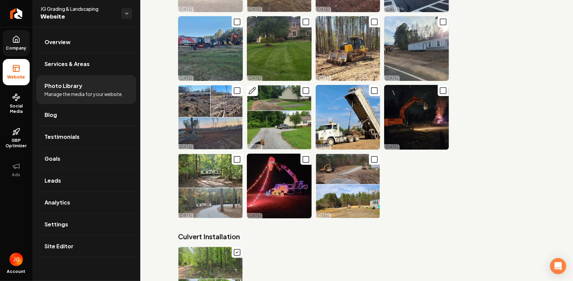
click at [254, 87] on icon "Main content area" at bounding box center [252, 91] width 8 height 8
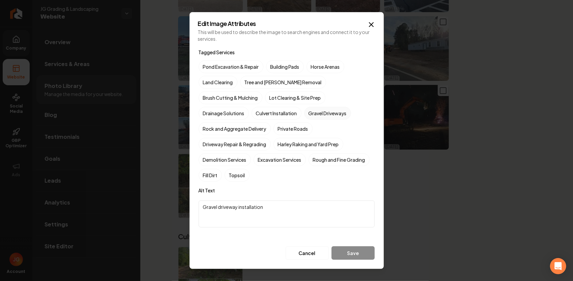
click at [304, 120] on label "Gravel Driveways" at bounding box center [327, 113] width 47 height 13
click at [308, 117] on button "Gravel Driveways" at bounding box center [312, 113] width 8 height 8
click at [343, 237] on div "Tagged Services Pond Excavation & Repair Building Pads Horse Arenas Land Cleari…" at bounding box center [287, 154] width 176 height 212
click at [345, 247] on button "Save" at bounding box center [353, 253] width 43 height 13
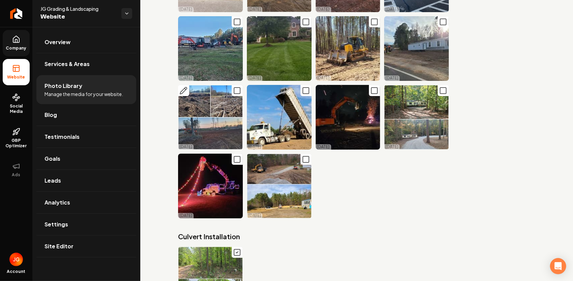
click at [185, 87] on icon "Main content area" at bounding box center [183, 91] width 8 height 8
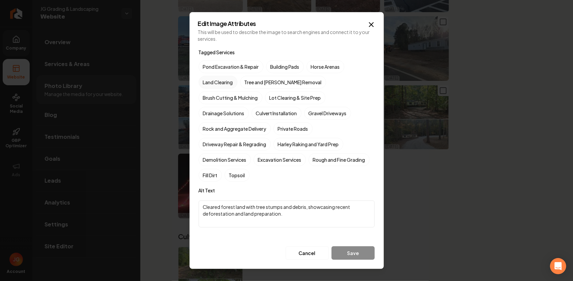
click at [229, 89] on label "Land Clearing" at bounding box center [218, 82] width 39 height 13
click at [211, 86] on button "Land Clearing" at bounding box center [207, 82] width 8 height 8
drag, startPoint x: 283, startPoint y: 206, endPoint x: 198, endPoint y: 196, distance: 84.9
click at [196, 197] on div "Edit Image Attributes This will be used to describe the image to search engines…" at bounding box center [287, 140] width 194 height 257
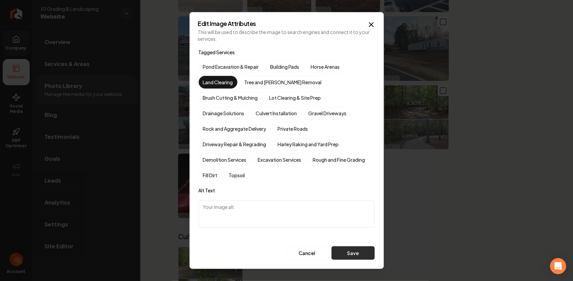
click at [339, 247] on button "Save" at bounding box center [353, 253] width 43 height 13
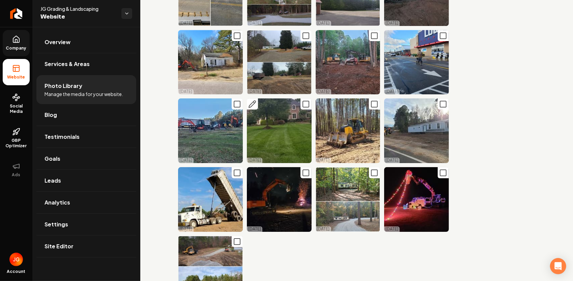
scroll to position [3171, 0]
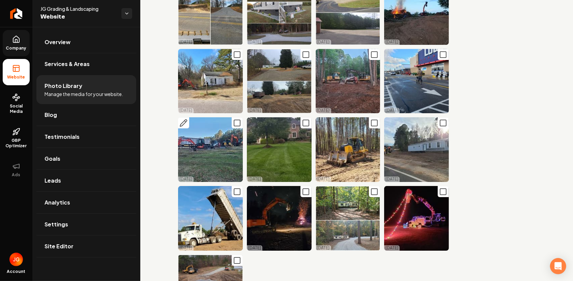
click at [235, 119] on icon "Main content area" at bounding box center [237, 123] width 8 height 8
click at [304, 119] on icon "Main content area" at bounding box center [306, 123] width 8 height 8
click at [373, 120] on rect "Main content area" at bounding box center [374, 123] width 6 height 6
click at [372, 119] on icon "Main content area" at bounding box center [374, 123] width 8 height 8
click at [439, 119] on icon "Main content area" at bounding box center [443, 123] width 8 height 8
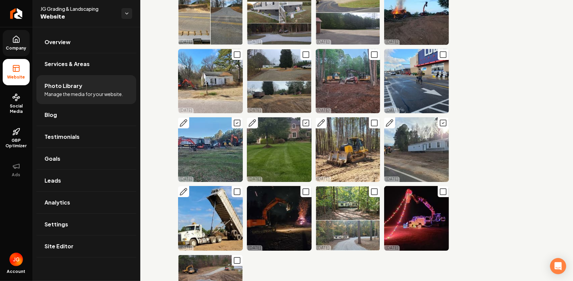
click at [237, 188] on icon "Main content area" at bounding box center [237, 192] width 8 height 8
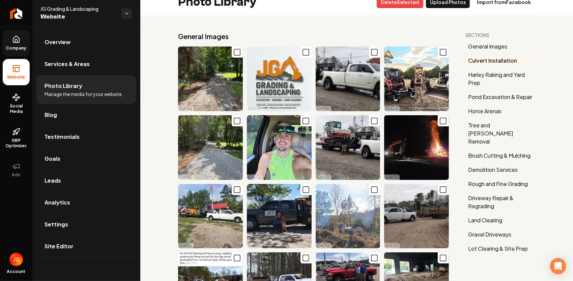
scroll to position [0, 0]
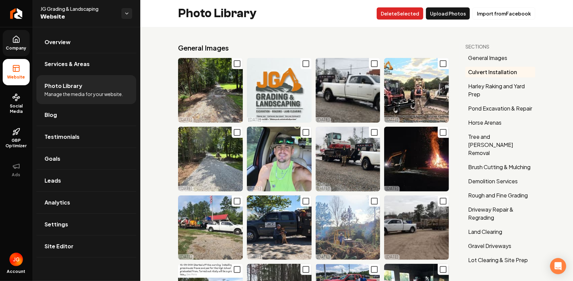
click at [415, 17] on button "Delet e Selected" at bounding box center [400, 13] width 47 height 12
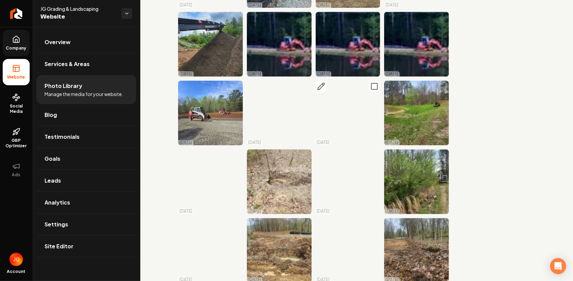
scroll to position [1079, 0]
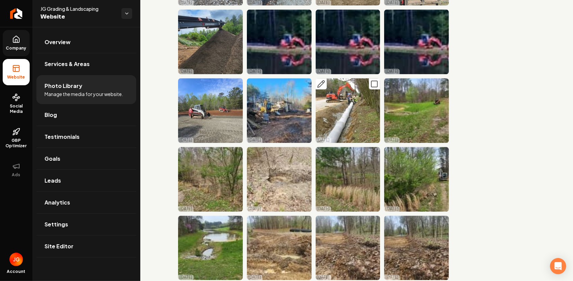
click at [320, 80] on icon "Main content area" at bounding box center [321, 84] width 8 height 8
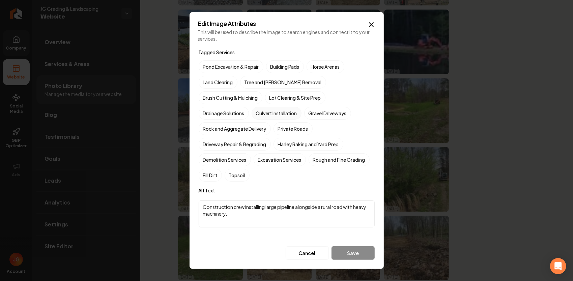
click at [302, 107] on label "Culvert Installation" at bounding box center [277, 113] width 50 height 13
click at [264, 109] on button "Culvert Installation" at bounding box center [260, 113] width 8 height 8
drag, startPoint x: 259, startPoint y: 213, endPoint x: 192, endPoint y: 193, distance: 69.7
click at [188, 195] on body "Company Website Social Media GBP Optimizer Ads Account JG Grading & Landscaping…" at bounding box center [286, 140] width 573 height 281
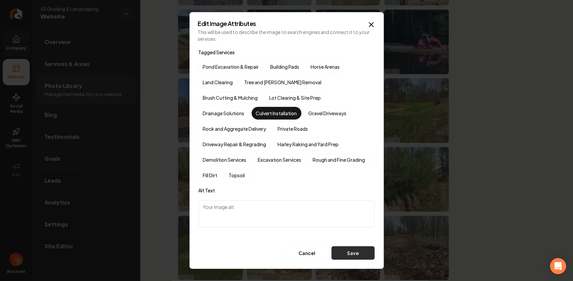
click at [347, 247] on button "Save" at bounding box center [353, 253] width 43 height 13
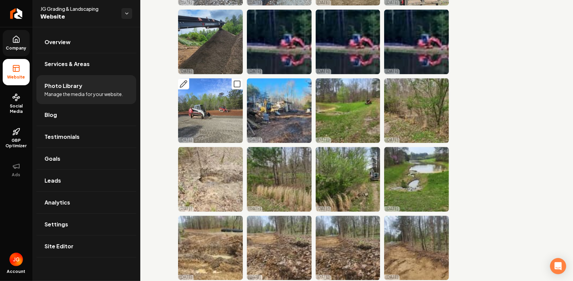
click at [184, 80] on icon "Main content area" at bounding box center [183, 84] width 8 height 8
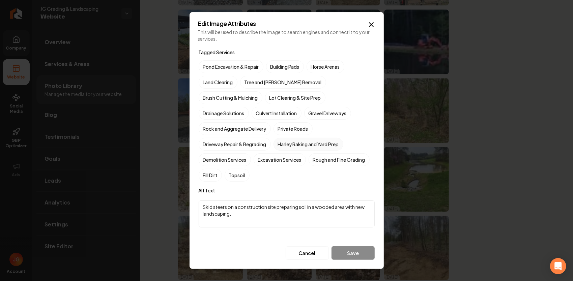
click at [311, 138] on label "Harley Raking and Yard Prep" at bounding box center [309, 144] width 70 height 13
click at [286, 140] on button "Harley Raking and Yard Prep" at bounding box center [282, 144] width 8 height 8
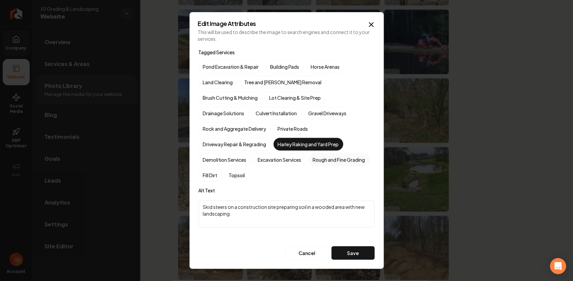
click at [335, 153] on label "Rough and Fine Grading" at bounding box center [339, 159] width 61 height 13
click at [321, 156] on button "Rough and Fine Grading" at bounding box center [317, 160] width 8 height 8
drag, startPoint x: 248, startPoint y: 205, endPoint x: 181, endPoint y: 193, distance: 67.9
click at [181, 193] on body "Company Website Social Media GBP Optimizer Ads Account JG Grading & Landscaping…" at bounding box center [286, 140] width 573 height 281
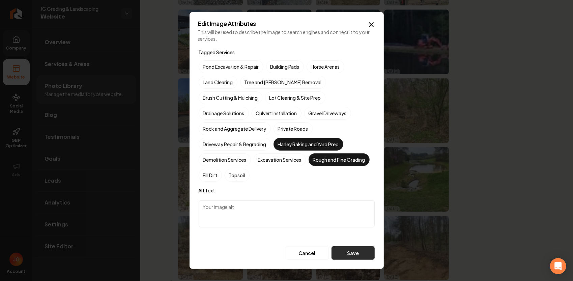
click at [350, 247] on button "Save" at bounding box center [353, 253] width 43 height 13
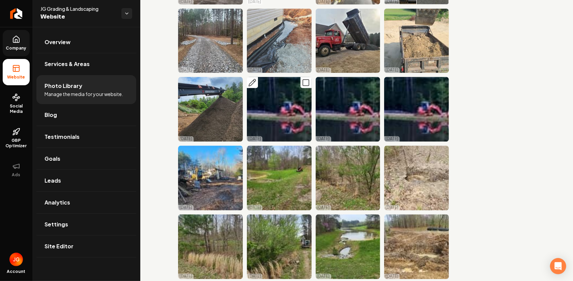
scroll to position [978, 0]
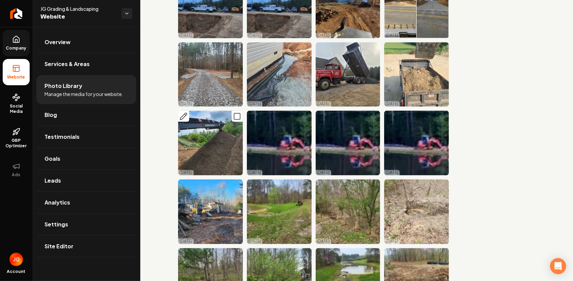
click at [186, 112] on icon "Main content area" at bounding box center [183, 116] width 8 height 8
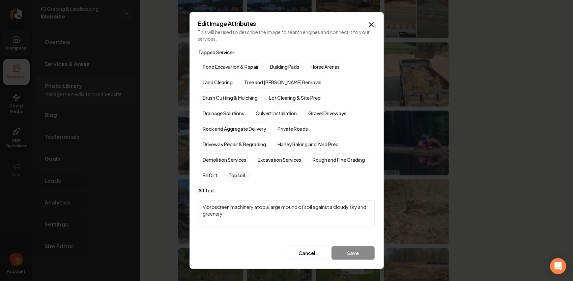
click at [235, 169] on label "Topsoil" at bounding box center [237, 175] width 25 height 13
click at [235, 171] on button "Topsoil" at bounding box center [233, 175] width 8 height 8
click at [357, 247] on button "Save" at bounding box center [353, 253] width 43 height 13
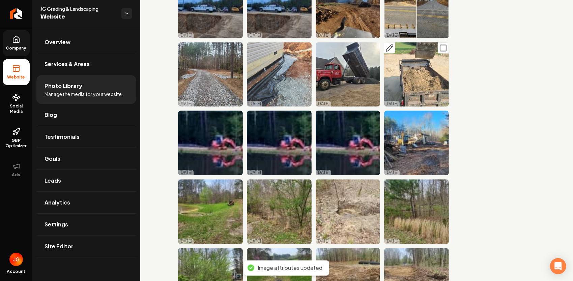
click at [388, 44] on icon "Main content area" at bounding box center [390, 48] width 8 height 8
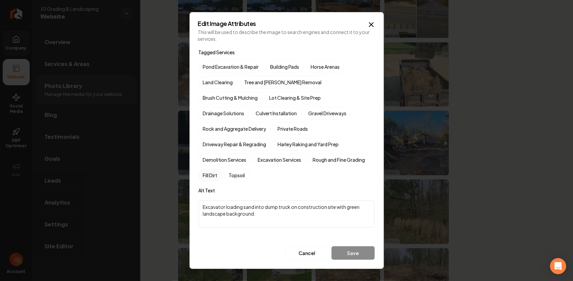
click at [213, 169] on label "Fill Dirt" at bounding box center [210, 175] width 23 height 13
click at [211, 171] on button "Fill Dirt" at bounding box center [207, 175] width 8 height 8
drag, startPoint x: 275, startPoint y: 207, endPoint x: 186, endPoint y: 198, distance: 89.9
click at [186, 198] on body "Company Website Social Media GBP Optimizer Ads Account JG Grading & Landscaping…" at bounding box center [286, 140] width 573 height 281
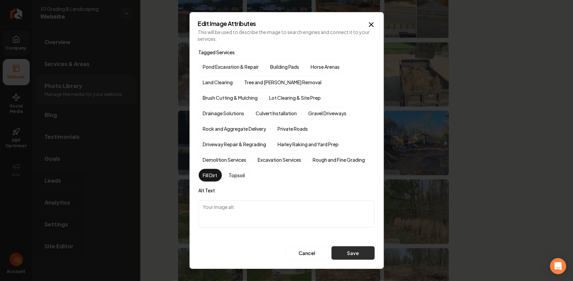
click at [344, 247] on button "Save" at bounding box center [353, 253] width 43 height 13
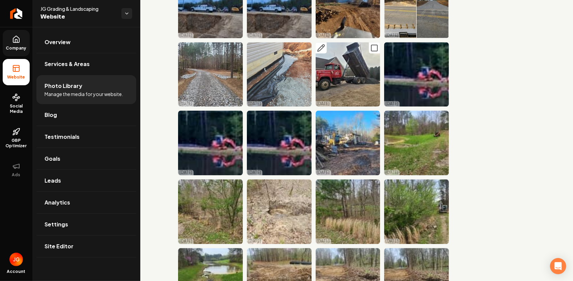
click at [317, 44] on icon "Main content area" at bounding box center [321, 48] width 8 height 8
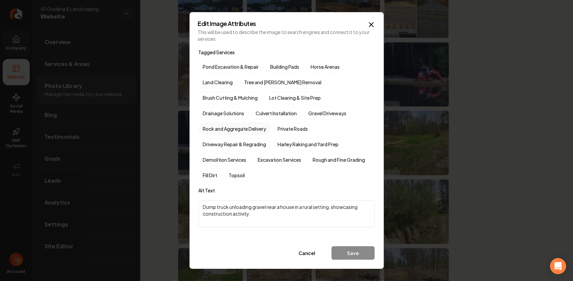
click at [271, 122] on label "Rock and Aggregate Delivery" at bounding box center [235, 128] width 72 height 13
click at [211, 125] on button "Rock and Aggregate Delivery" at bounding box center [207, 129] width 8 height 8
drag, startPoint x: 277, startPoint y: 208, endPoint x: 194, endPoint y: 190, distance: 84.6
click at [194, 190] on div "Edit Image Attributes This will be used to describe the image to search engines…" at bounding box center [287, 140] width 194 height 257
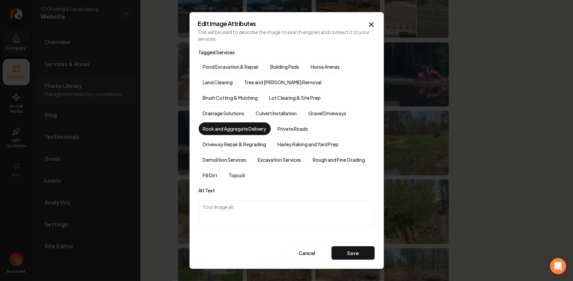
click at [353, 248] on button "Save" at bounding box center [353, 253] width 43 height 13
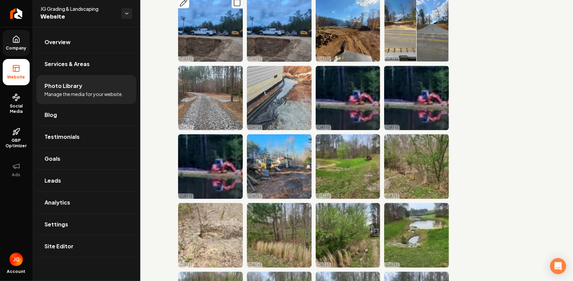
scroll to position [945, 0]
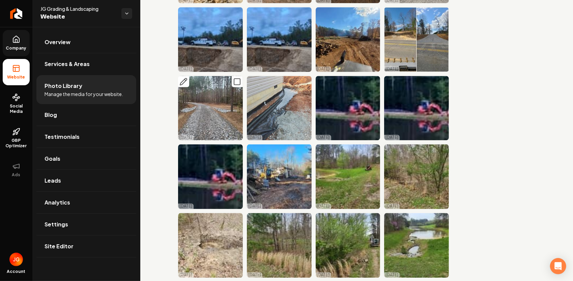
click at [186, 78] on icon "Main content area" at bounding box center [183, 82] width 8 height 8
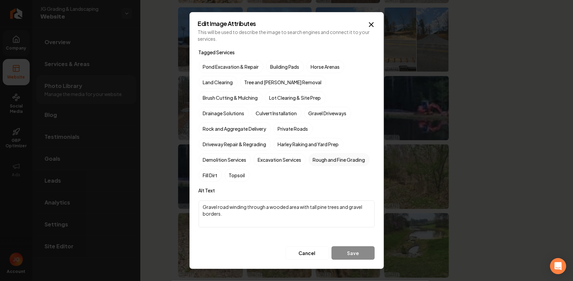
click at [333, 153] on label "Rough and Fine Grading" at bounding box center [339, 159] width 61 height 13
click at [321, 156] on button "Rough and Fine Grading" at bounding box center [317, 160] width 8 height 8
drag, startPoint x: 283, startPoint y: 208, endPoint x: 252, endPoint y: 203, distance: 30.7
click at [252, 203] on textarea "Gravel road winding through a wooded area with tall pine trees and gravel borde…" at bounding box center [287, 214] width 176 height 27
click at [359, 249] on button "Save" at bounding box center [353, 253] width 43 height 13
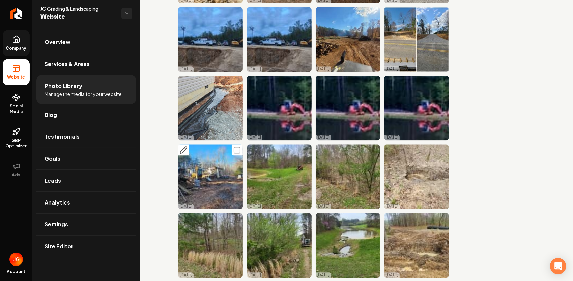
click at [186, 146] on icon "Main content area" at bounding box center [183, 150] width 8 height 8
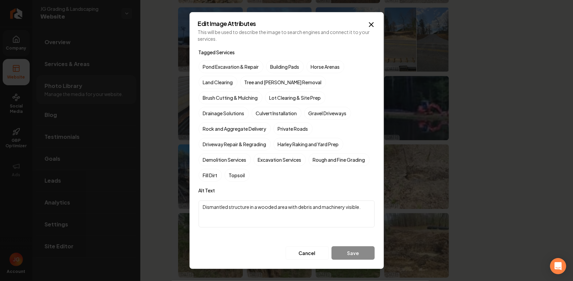
drag, startPoint x: 225, startPoint y: 150, endPoint x: 259, endPoint y: 162, distance: 36.5
click at [225, 153] on label "Demolition Services" at bounding box center [225, 159] width 52 height 13
click at [211, 156] on button "Demolition Services" at bounding box center [207, 160] width 8 height 8
click at [356, 247] on button "Save" at bounding box center [353, 253] width 43 height 13
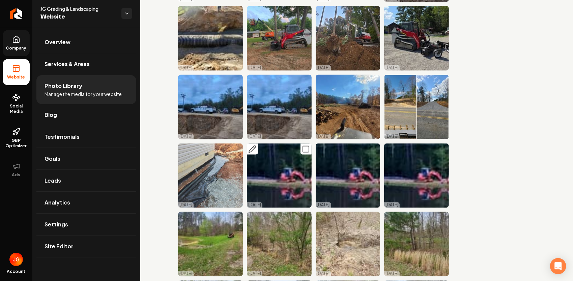
scroll to position [843, 0]
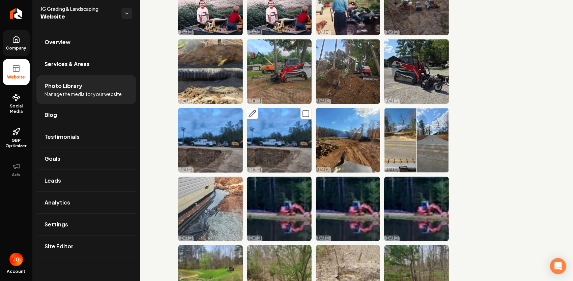
drag, startPoint x: 304, startPoint y: 96, endPoint x: 297, endPoint y: 99, distance: 7.8
click at [304, 110] on icon "Main content area" at bounding box center [306, 114] width 8 height 8
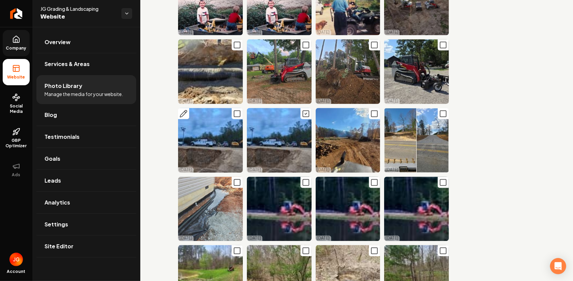
click at [237, 110] on icon "Main content area" at bounding box center [237, 114] width 8 height 8
click at [184, 111] on icon "Main content area" at bounding box center [183, 114] width 7 height 7
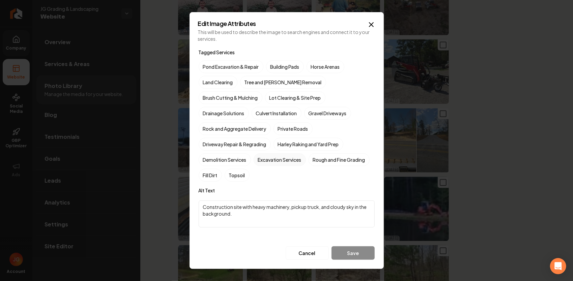
click at [286, 153] on label "Excavation Services" at bounding box center [280, 159] width 52 height 13
click at [266, 156] on button "Excavation Services" at bounding box center [262, 160] width 8 height 8
click at [346, 247] on button "Save" at bounding box center [353, 253] width 43 height 13
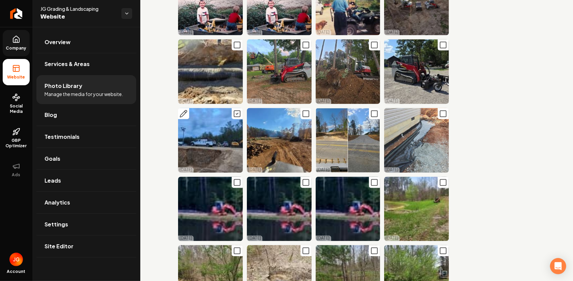
click at [186, 110] on icon "Main content area" at bounding box center [183, 114] width 8 height 8
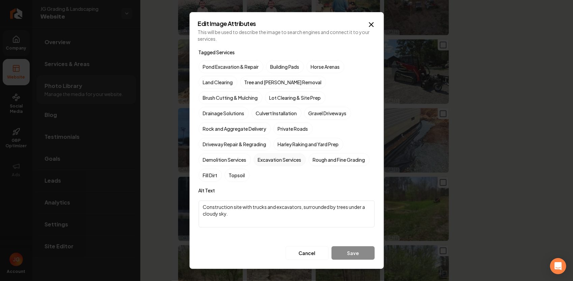
click at [280, 153] on label "Excavation Services" at bounding box center [280, 159] width 52 height 13
click at [266, 156] on button "Excavation Services" at bounding box center [262, 160] width 8 height 8
drag, startPoint x: 293, startPoint y: 211, endPoint x: 192, endPoint y: 195, distance: 102.4
click at [192, 195] on div "Edit Image Attributes This will be used to describe the image to search engines…" at bounding box center [287, 140] width 194 height 257
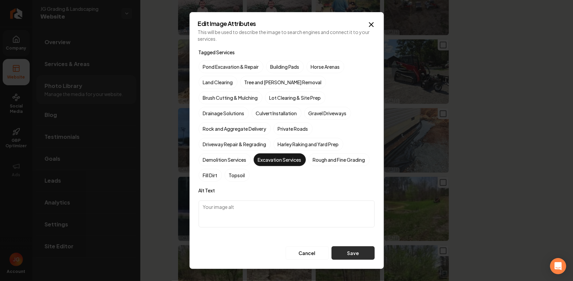
click at [360, 247] on button "Save" at bounding box center [353, 253] width 43 height 13
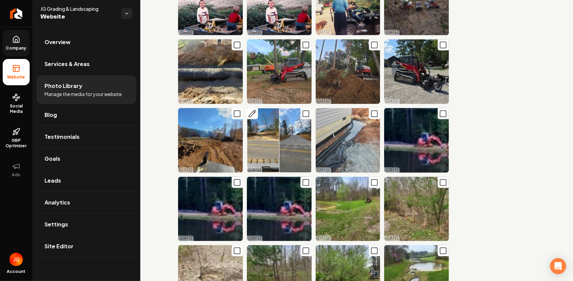
click at [251, 110] on icon "Main content area" at bounding box center [252, 114] width 8 height 8
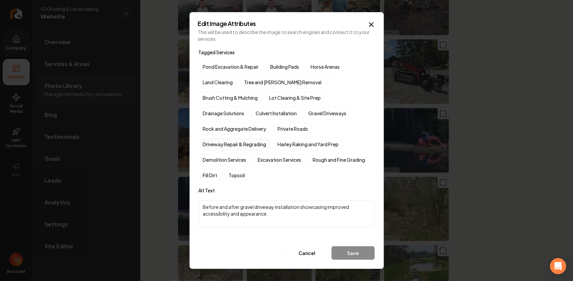
click at [234, 139] on label "Driveway Repair & Regrading" at bounding box center [235, 144] width 72 height 13
click at [211, 140] on button "Driveway Repair & Regrading" at bounding box center [207, 144] width 8 height 8
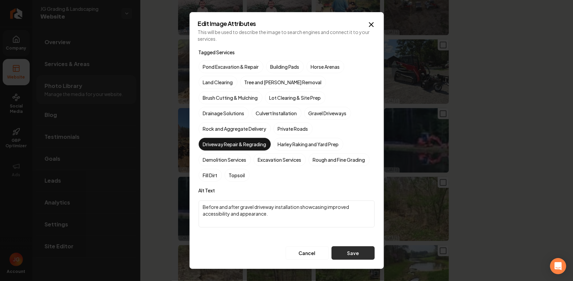
click at [362, 247] on button "Save" at bounding box center [353, 253] width 43 height 13
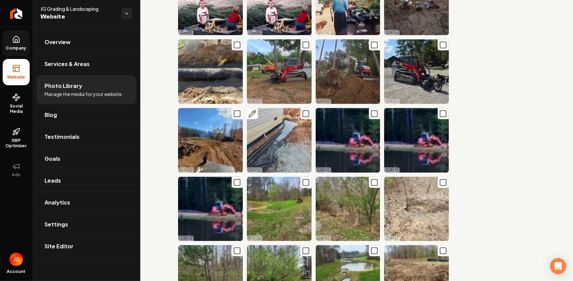
click at [252, 110] on icon "Main content area" at bounding box center [252, 114] width 8 height 8
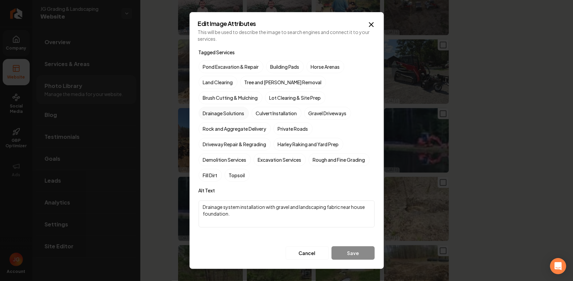
click at [249, 107] on label "Drainage Solutions" at bounding box center [224, 113] width 50 height 13
click at [211, 109] on button "Drainage Solutions" at bounding box center [207, 113] width 8 height 8
click at [352, 247] on button "Save" at bounding box center [353, 253] width 43 height 13
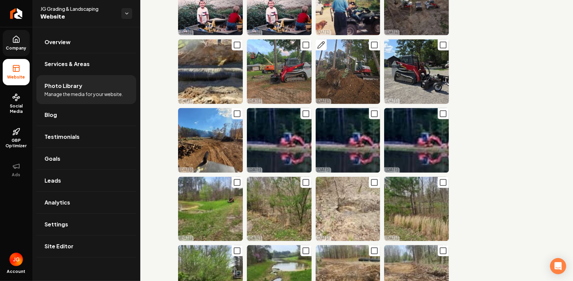
click at [321, 41] on icon "Main content area" at bounding box center [321, 45] width 8 height 8
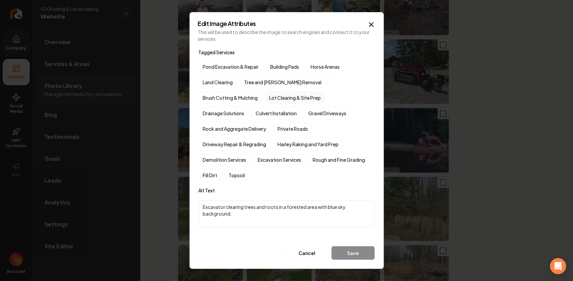
click at [265, 104] on label "Lot Clearing & Site Prep" at bounding box center [295, 97] width 60 height 13
click at [269, 102] on button "Lot Clearing & Site Prep" at bounding box center [273, 98] width 8 height 8
click at [355, 247] on button "Save" at bounding box center [353, 253] width 43 height 13
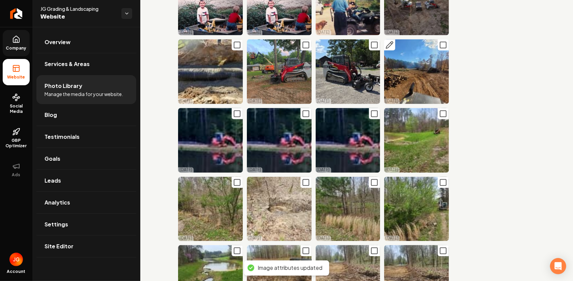
click at [390, 39] on button "Main content area" at bounding box center [389, 44] width 11 height 11
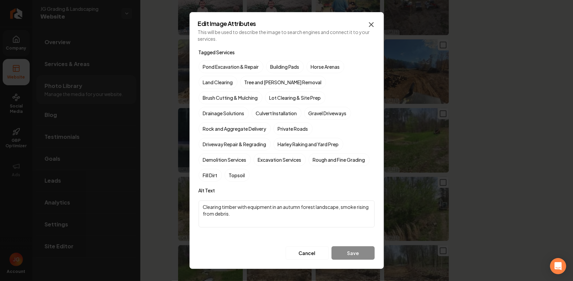
click at [374, 29] on icon "button" at bounding box center [371, 25] width 8 height 8
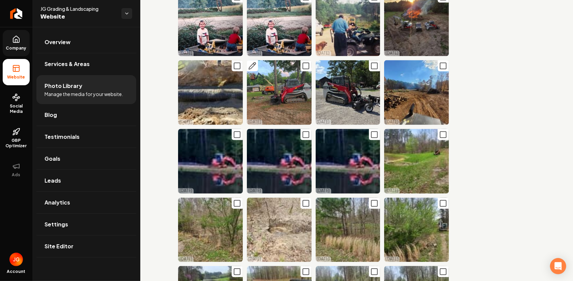
scroll to position [810, 0]
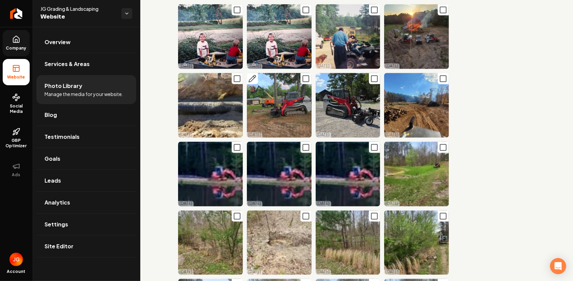
click at [248, 75] on icon "Main content area" at bounding box center [252, 79] width 8 height 8
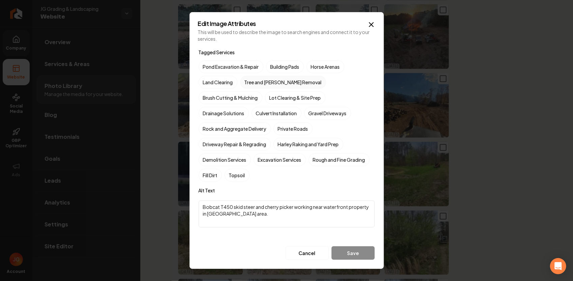
click at [262, 89] on label "Tree and [PERSON_NAME] Removal" at bounding box center [283, 82] width 86 height 13
click at [252, 86] on button "Tree and [PERSON_NAME] Removal" at bounding box center [248, 82] width 8 height 8
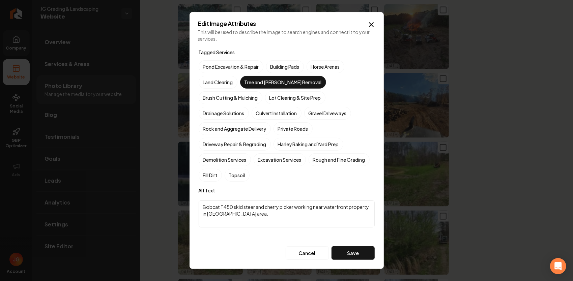
drag, startPoint x: 251, startPoint y: 206, endPoint x: 198, endPoint y: 197, distance: 54.4
click at [198, 197] on form "Tagged Services Pond Excavation & Repair Building Pads Horse Arenas Land Cleari…" at bounding box center [286, 154] width 177 height 213
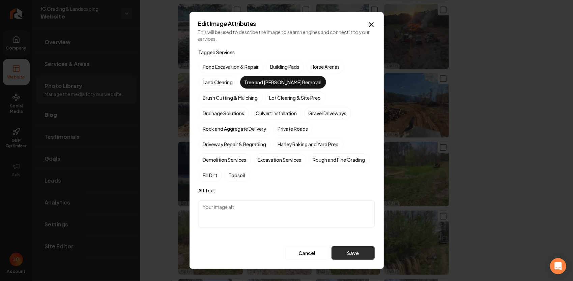
click at [356, 248] on button "Save" at bounding box center [353, 253] width 43 height 13
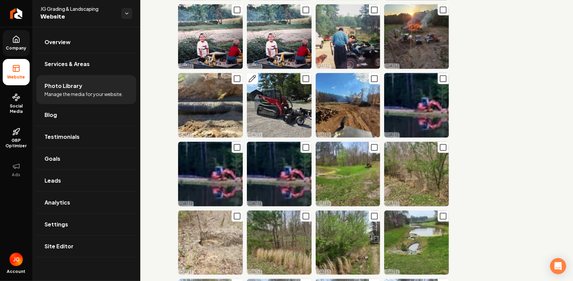
click at [254, 75] on icon "Main content area" at bounding box center [252, 79] width 8 height 8
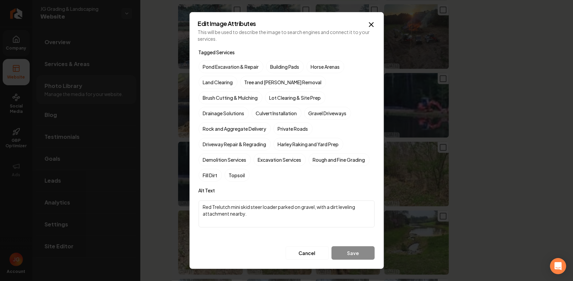
drag, startPoint x: 261, startPoint y: 209, endPoint x: 180, endPoint y: 188, distance: 83.6
click at [181, 190] on body "Company Website Social Media GBP Optimizer Ads Account JG Grading & Landscaping…" at bounding box center [286, 140] width 573 height 281
click at [292, 138] on label "Harley Raking and Yard Prep" at bounding box center [309, 144] width 70 height 13
click at [286, 140] on button "Harley Raking and Yard Prep" at bounding box center [282, 144] width 8 height 8
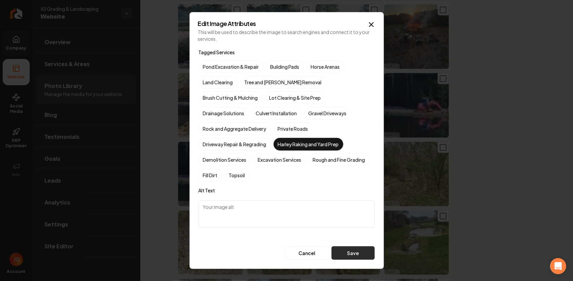
click at [359, 247] on button "Save" at bounding box center [353, 253] width 43 height 13
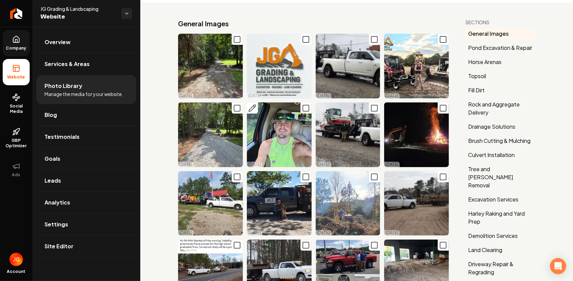
scroll to position [0, 0]
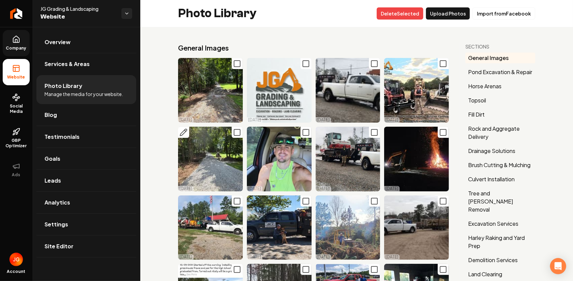
click at [183, 132] on icon "Main content area" at bounding box center [183, 133] width 8 height 8
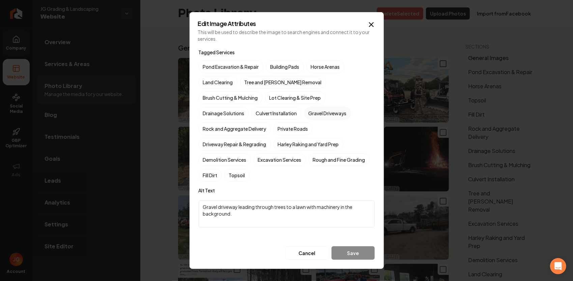
click at [304, 120] on label "Gravel Driveways" at bounding box center [327, 113] width 47 height 13
click at [308, 117] on button "Gravel Driveways" at bounding box center [312, 113] width 8 height 8
drag, startPoint x: 312, startPoint y: 211, endPoint x: 160, endPoint y: 172, distance: 157.1
click at [156, 172] on body "Company Website Social Media GBP Optimizer Ads Account JG Grading & Landscaping…" at bounding box center [286, 140] width 573 height 281
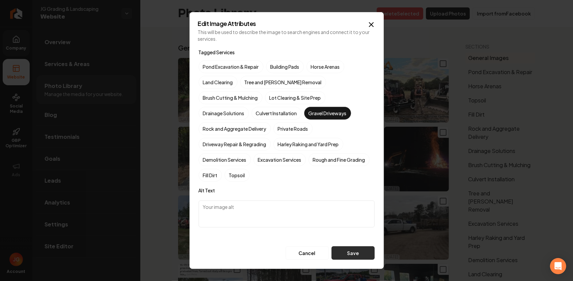
click at [355, 247] on button "Save" at bounding box center [353, 253] width 43 height 13
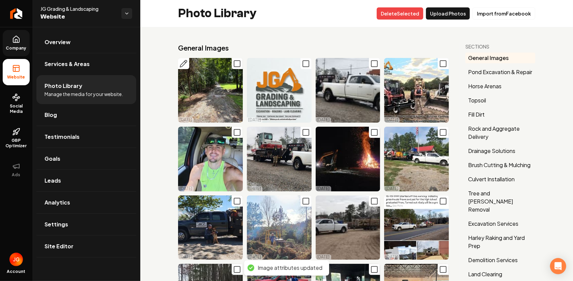
click at [181, 60] on icon "Main content area" at bounding box center [183, 64] width 8 height 8
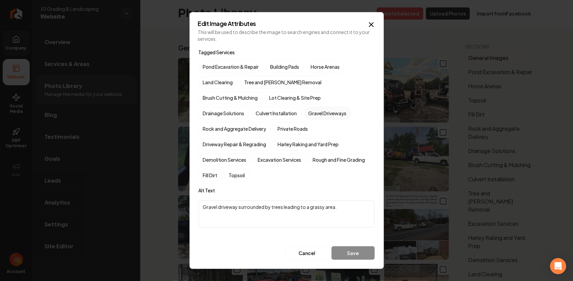
click at [304, 120] on label "Gravel Driveways" at bounding box center [327, 113] width 47 height 13
click at [308, 117] on button "Gravel Driveways" at bounding box center [312, 113] width 8 height 8
drag, startPoint x: 353, startPoint y: 199, endPoint x: 181, endPoint y: 199, distance: 172.0
click at [181, 198] on body "Company Website Social Media GBP Optimizer Ads Account JG Grading & Landscaping…" at bounding box center [286, 140] width 573 height 281
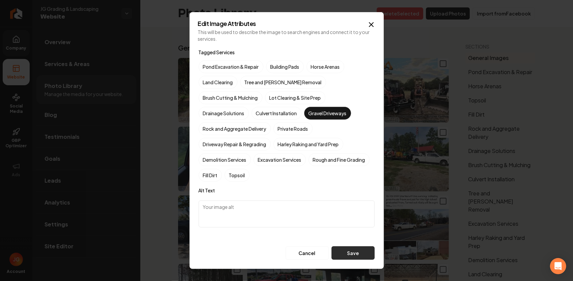
click at [352, 247] on button "Save" at bounding box center [353, 253] width 43 height 13
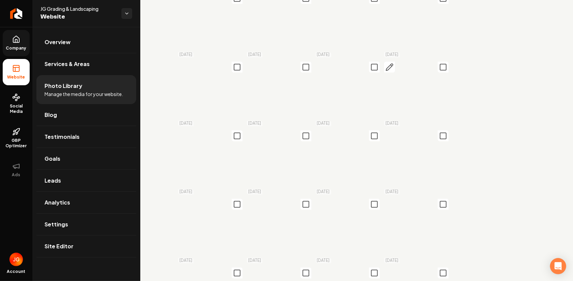
scroll to position [1214, 0]
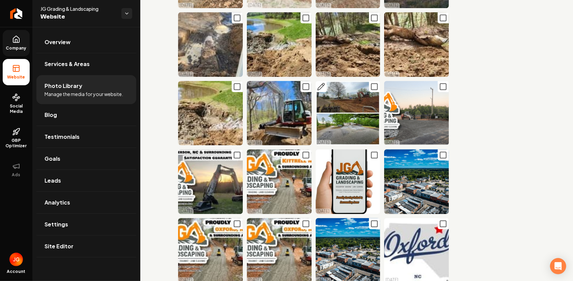
click at [318, 83] on icon "Main content area" at bounding box center [321, 86] width 7 height 7
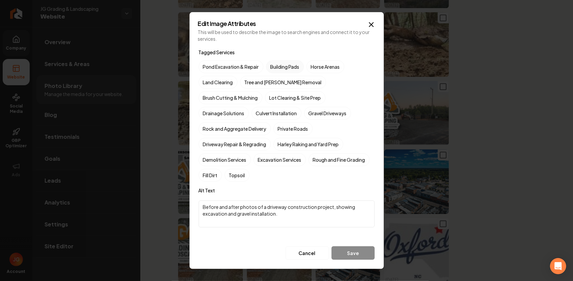
click at [279, 73] on label "Building Pads" at bounding box center [285, 66] width 38 height 13
click at [278, 71] on button "Building Pads" at bounding box center [274, 67] width 8 height 8
click at [345, 153] on label "Rough and Fine Grading" at bounding box center [339, 159] width 61 height 13
click at [321, 156] on button "Rough and Fine Grading" at bounding box center [317, 160] width 8 height 8
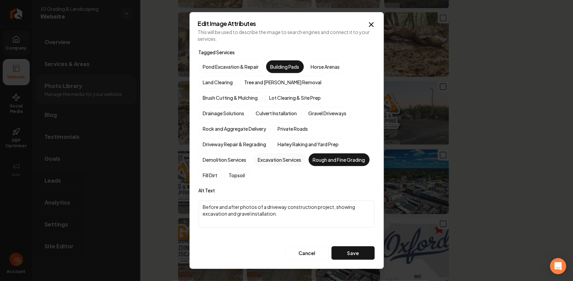
click at [280, 153] on label "Excavation Services" at bounding box center [280, 159] width 52 height 13
click at [266, 156] on button "Excavation Services" at bounding box center [262, 160] width 8 height 8
click at [350, 247] on button "Save" at bounding box center [353, 253] width 43 height 13
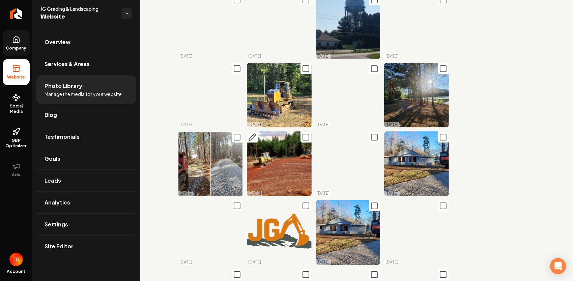
scroll to position [1518, 0]
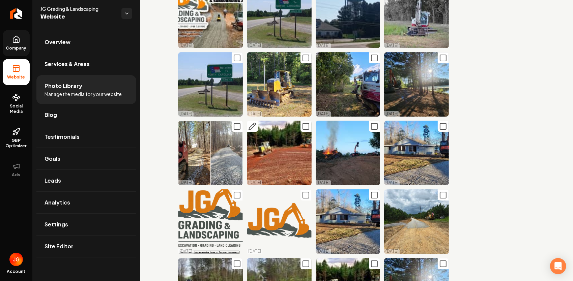
click at [253, 122] on icon "Main content area" at bounding box center [252, 126] width 8 height 8
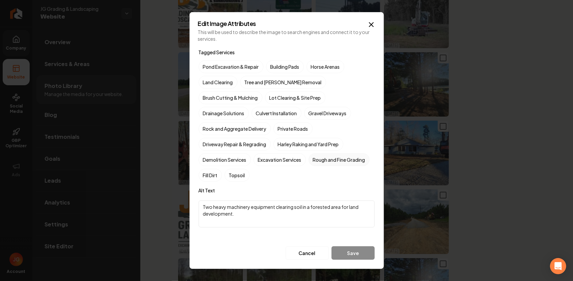
click at [341, 153] on label "Rough and Fine Grading" at bounding box center [339, 159] width 61 height 13
click at [321, 156] on button "Rough and Fine Grading" at bounding box center [317, 160] width 8 height 8
click at [289, 73] on label "Building Pads" at bounding box center [285, 66] width 38 height 13
click at [278, 71] on button "Building Pads" at bounding box center [274, 67] width 8 height 8
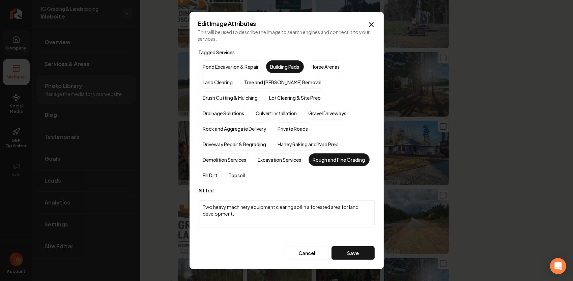
drag, startPoint x: 275, startPoint y: 206, endPoint x: 198, endPoint y: 200, distance: 77.2
click at [199, 201] on textarea "Two heavy machinery equipment clearing soil in a forested area for land develop…" at bounding box center [287, 214] width 176 height 27
click at [348, 247] on button "Save" at bounding box center [353, 253] width 43 height 13
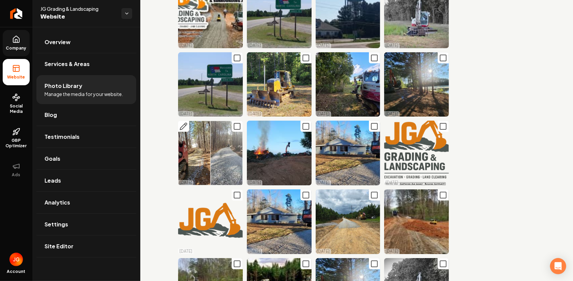
click at [184, 123] on icon "Main content area" at bounding box center [183, 126] width 7 height 7
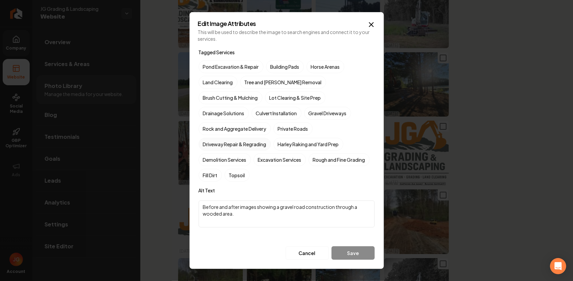
click at [231, 138] on label "Driveway Repair & Regrading" at bounding box center [235, 144] width 72 height 13
click at [211, 140] on button "Driveway Repair & Regrading" at bounding box center [207, 144] width 8 height 8
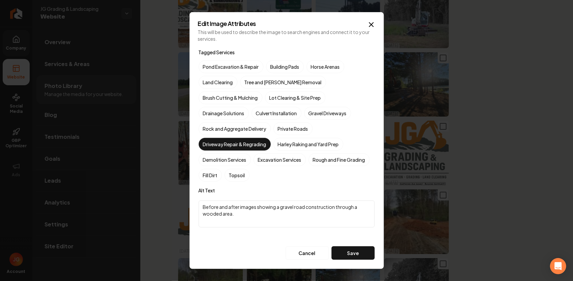
click at [265, 214] on textarea "Before and after images showing a gravel road construction through a wooded are…" at bounding box center [287, 214] width 176 height 27
click at [354, 247] on button "Save" at bounding box center [353, 253] width 43 height 13
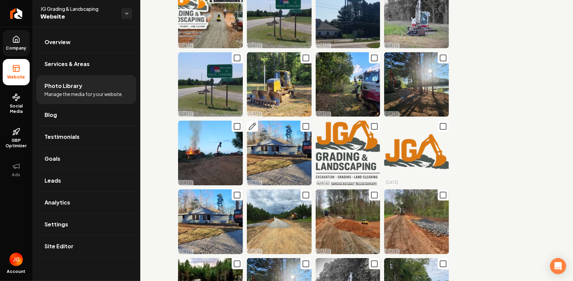
click at [251, 122] on icon "Main content area" at bounding box center [252, 126] width 8 height 8
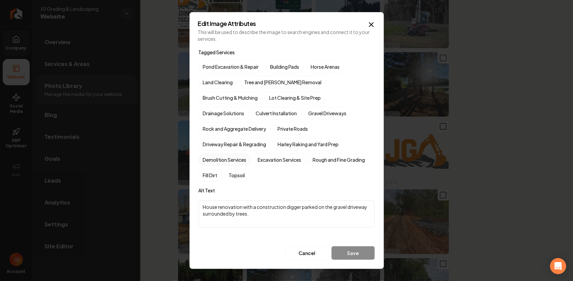
click at [236, 153] on label "Demolition Services" at bounding box center [225, 159] width 52 height 13
click at [211, 156] on button "Demolition Services" at bounding box center [207, 160] width 8 height 8
click at [343, 247] on button "Save" at bounding box center [353, 253] width 43 height 13
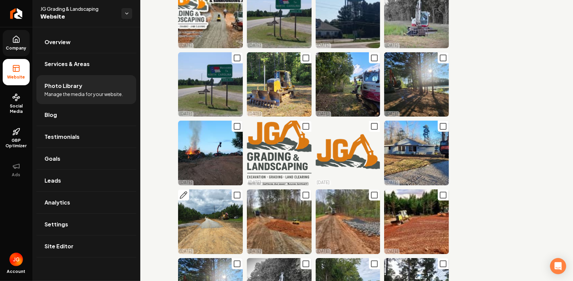
click at [179, 190] on button "Main content area" at bounding box center [183, 195] width 11 height 11
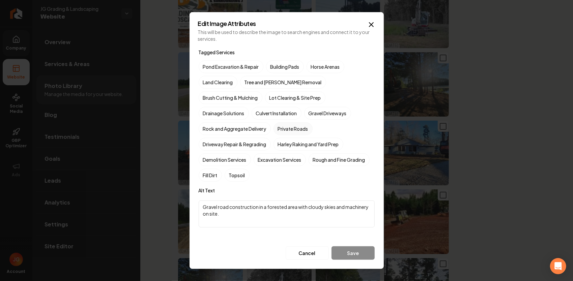
click at [313, 123] on label "Private Roads" at bounding box center [293, 128] width 39 height 13
click at [286, 125] on button "Private Roads" at bounding box center [282, 129] width 8 height 8
drag, startPoint x: 309, startPoint y: 207, endPoint x: 180, endPoint y: 194, distance: 129.9
click at [180, 194] on body "Company Website Social Media GBP Optimizer Ads Account JG Grading & Landscaping…" at bounding box center [286, 140] width 573 height 281
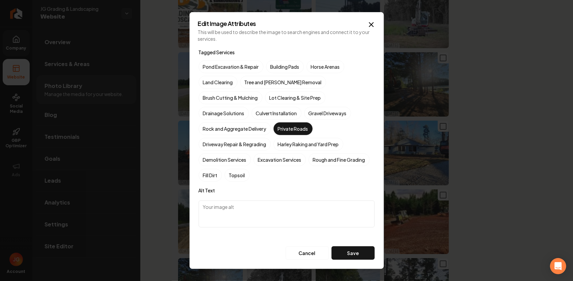
click at [352, 247] on button "Save" at bounding box center [353, 253] width 43 height 13
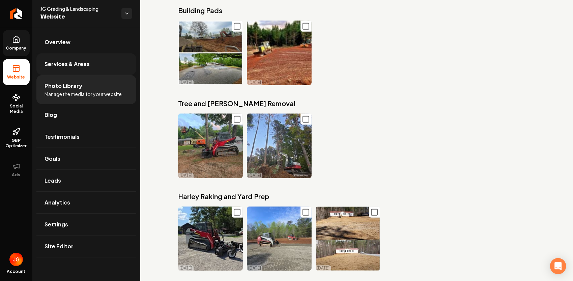
scroll to position [3826, 0]
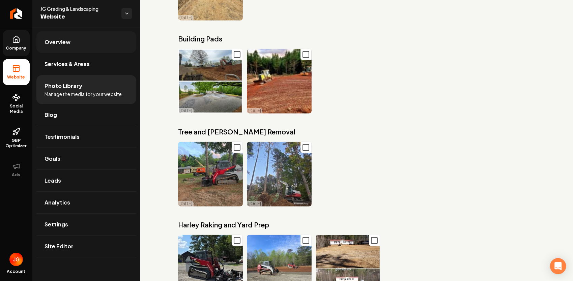
click at [73, 41] on link "Overview" at bounding box center [86, 42] width 100 height 22
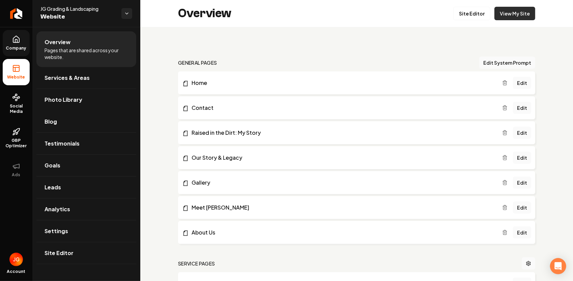
click at [507, 14] on link "View My Site" at bounding box center [515, 13] width 41 height 13
click at [76, 101] on span "Photo Library" at bounding box center [64, 100] width 38 height 8
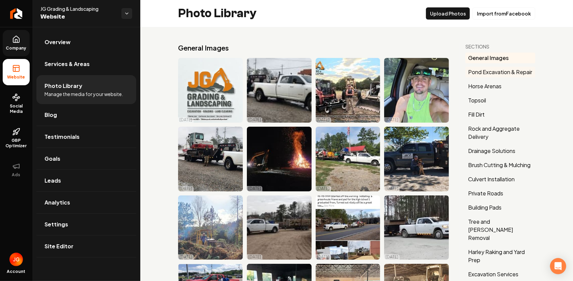
click at [484, 72] on button "Pond Excavation & Repair" at bounding box center [501, 72] width 70 height 11
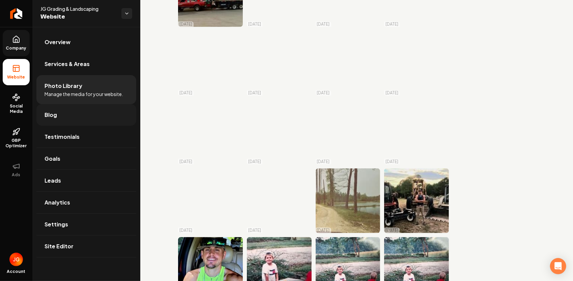
scroll to position [506, 0]
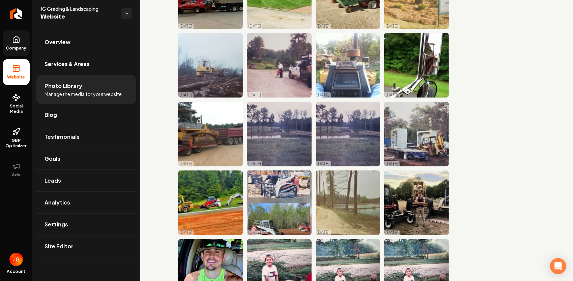
click at [18, 71] on rect at bounding box center [16, 68] width 6 height 6
click at [53, 43] on span "Overview" at bounding box center [58, 42] width 26 height 8
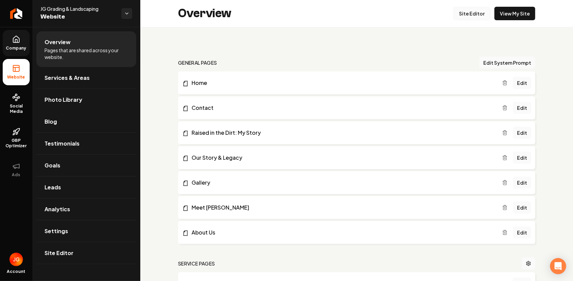
click at [469, 14] on link "Site Editor" at bounding box center [471, 13] width 37 height 13
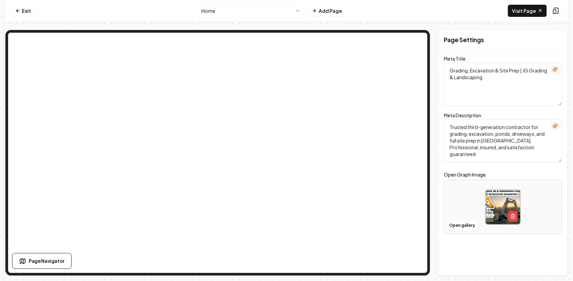
click at [300, 10] on html "Computer Required This feature is only available on a computer. Please switch t…" at bounding box center [286, 140] width 573 height 281
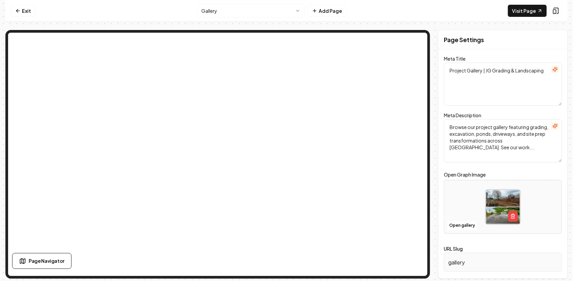
click at [284, 8] on html "Computer Required This feature is only available on a computer. Please switch t…" at bounding box center [286, 140] width 573 height 281
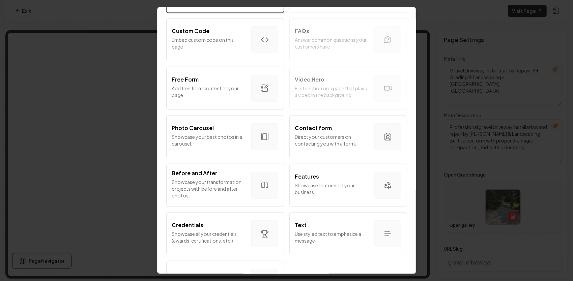
scroll to position [337, 0]
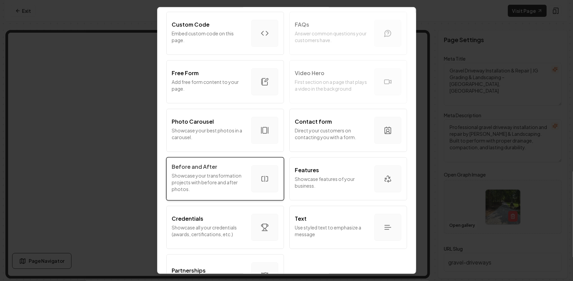
click at [227, 165] on div "Before and After" at bounding box center [209, 167] width 74 height 8
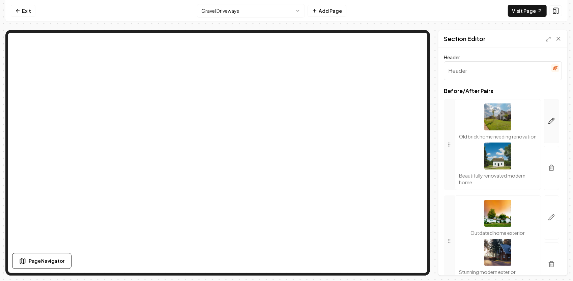
click at [548, 120] on icon "button" at bounding box center [551, 121] width 7 height 7
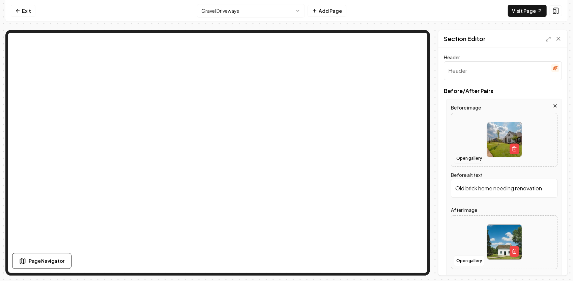
click at [473, 159] on button "Open gallery" at bounding box center [469, 158] width 30 height 11
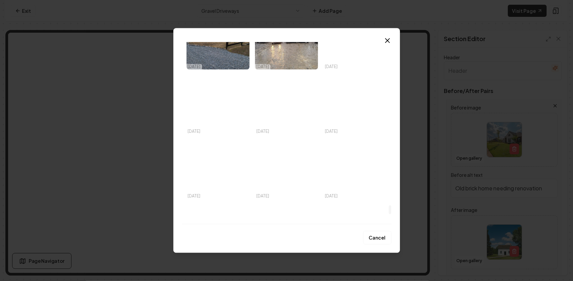
scroll to position [3409, 0]
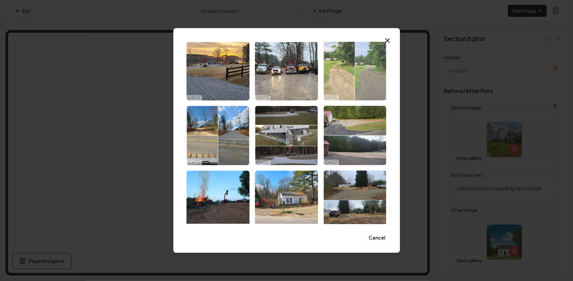
click at [342, 81] on img "Select image image_68d5741a5c7cd75eb8237c15.jpeg" at bounding box center [355, 70] width 63 height 59
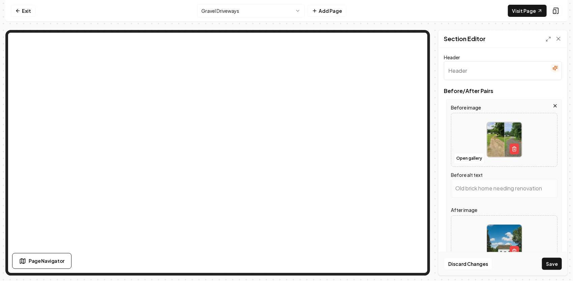
type input "Before and after images of a gravel driveway renovation, showcasing improved la…"
click at [559, 263] on button "Save" at bounding box center [552, 264] width 20 height 12
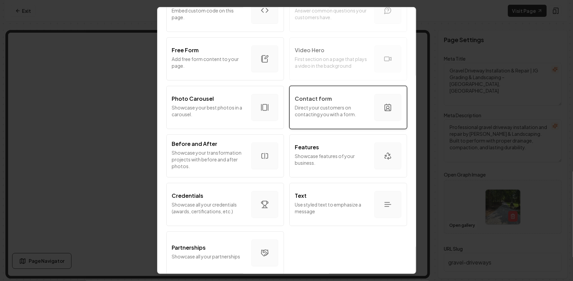
scroll to position [369, 0]
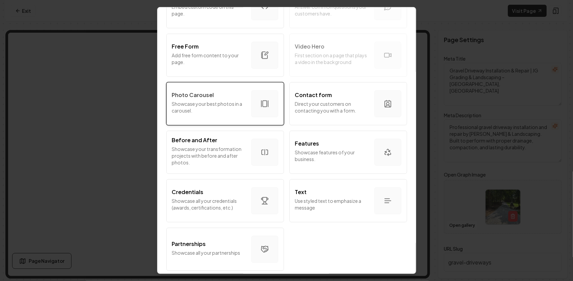
click at [233, 101] on p "Showcase your best photos in a carousel." at bounding box center [209, 107] width 74 height 13
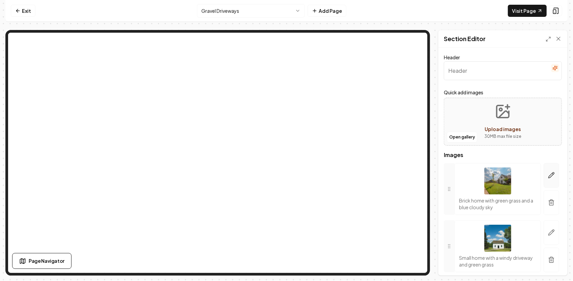
click at [548, 177] on icon "button" at bounding box center [551, 175] width 7 height 7
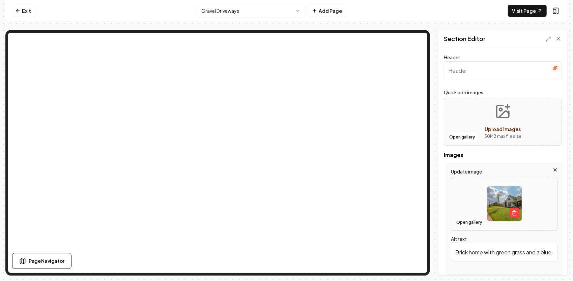
click at [474, 223] on button "Open gallery" at bounding box center [469, 222] width 30 height 11
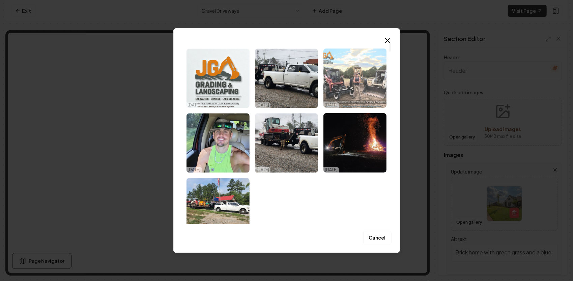
scroll to position [0, 0]
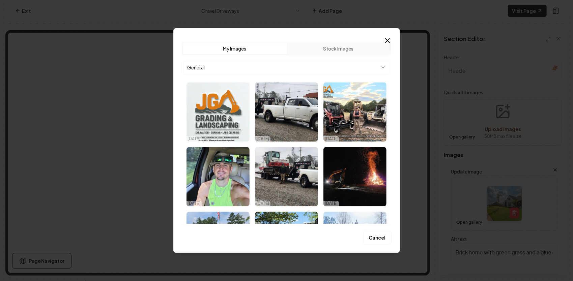
click at [379, 68] on body "Computer Required This feature is only available on a computer. Please switch t…" at bounding box center [286, 140] width 573 height 281
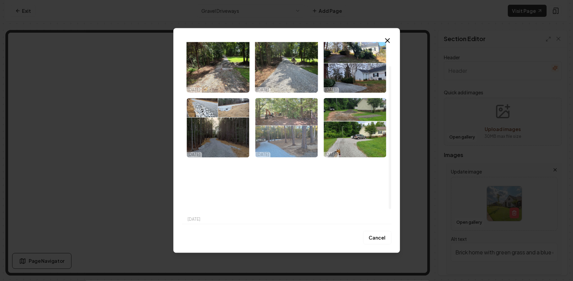
scroll to position [49, 0]
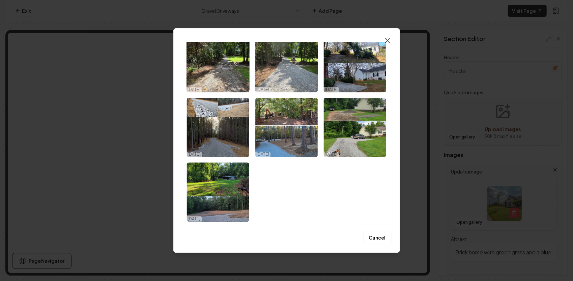
click at [390, 42] on icon "button" at bounding box center [388, 40] width 8 height 8
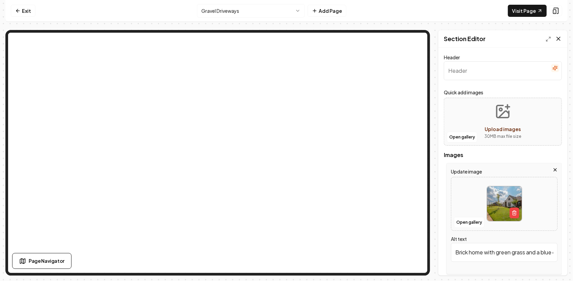
click at [559, 39] on icon at bounding box center [558, 38] width 7 height 7
